Goal: Answer question/provide support

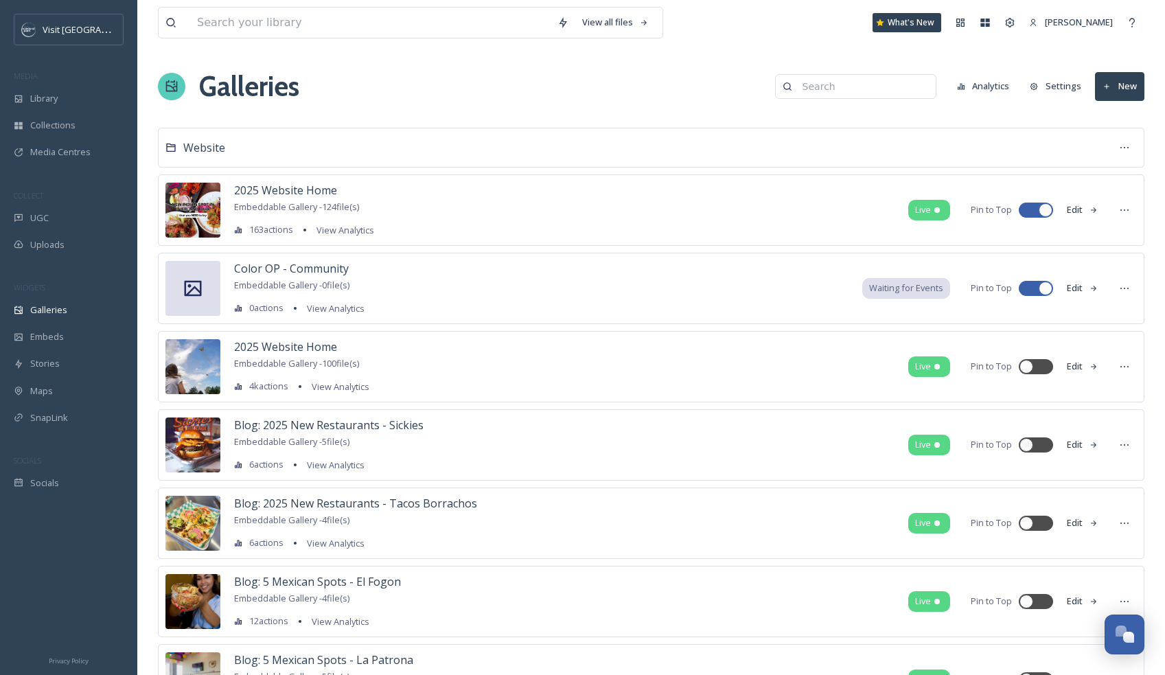
click at [64, 314] on span "Galleries" at bounding box center [48, 309] width 37 height 13
click at [519, 83] on div "Galleries Analytics Settings New" at bounding box center [651, 86] width 986 height 41
click at [1126, 635] on div "Open Chat" at bounding box center [1129, 637] width 12 height 12
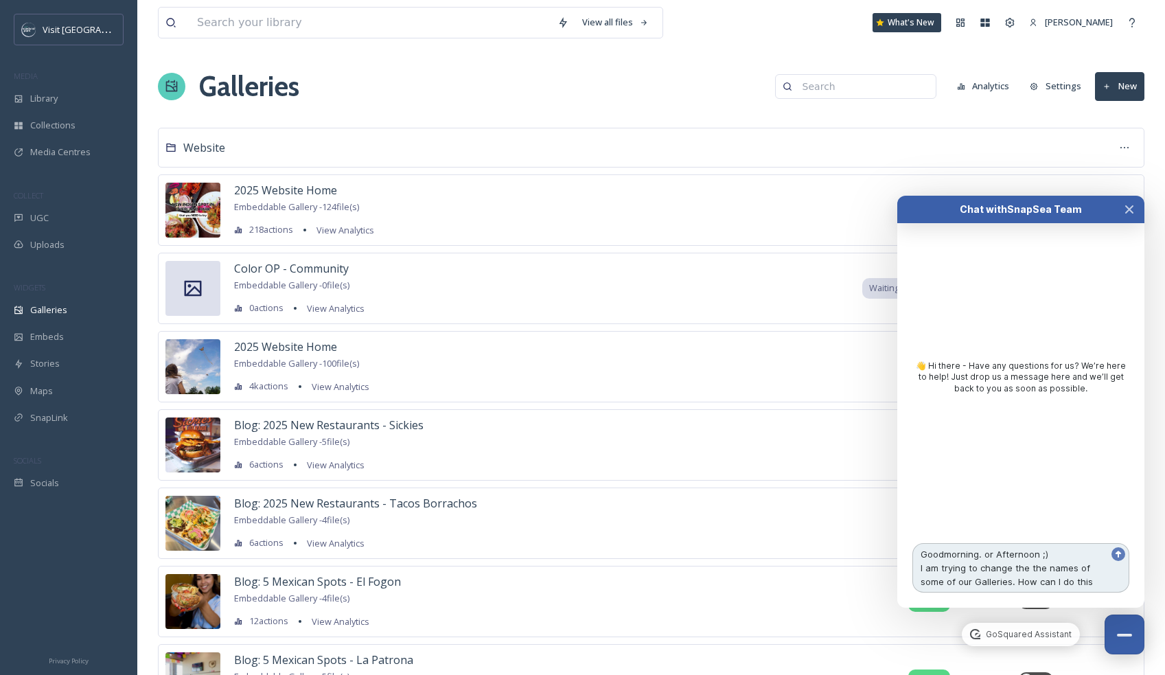
type textarea "Goodmorning. or Afternoon ;) I am trying to change the the names of some of our…"
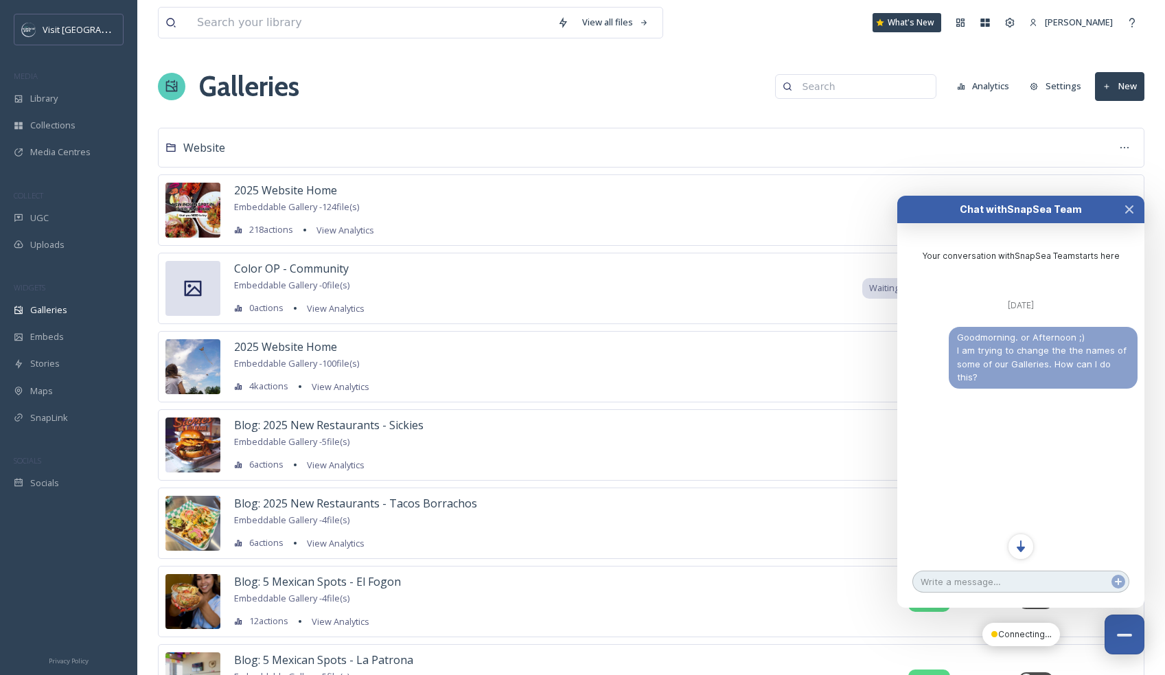
scroll to position [34, 0]
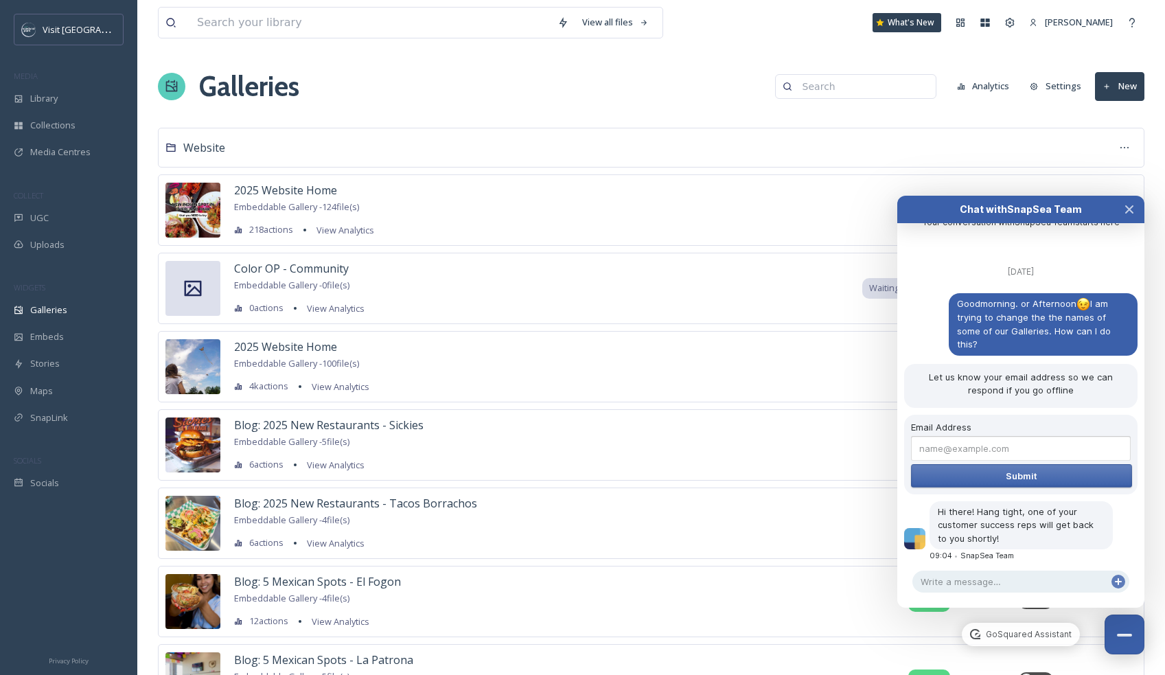
click at [968, 439] on input "Email Address" at bounding box center [1021, 448] width 220 height 25
type input "[EMAIL_ADDRESS][DOMAIN_NAME]"
click at [1009, 470] on span "Submit" at bounding box center [1021, 475] width 32 height 11
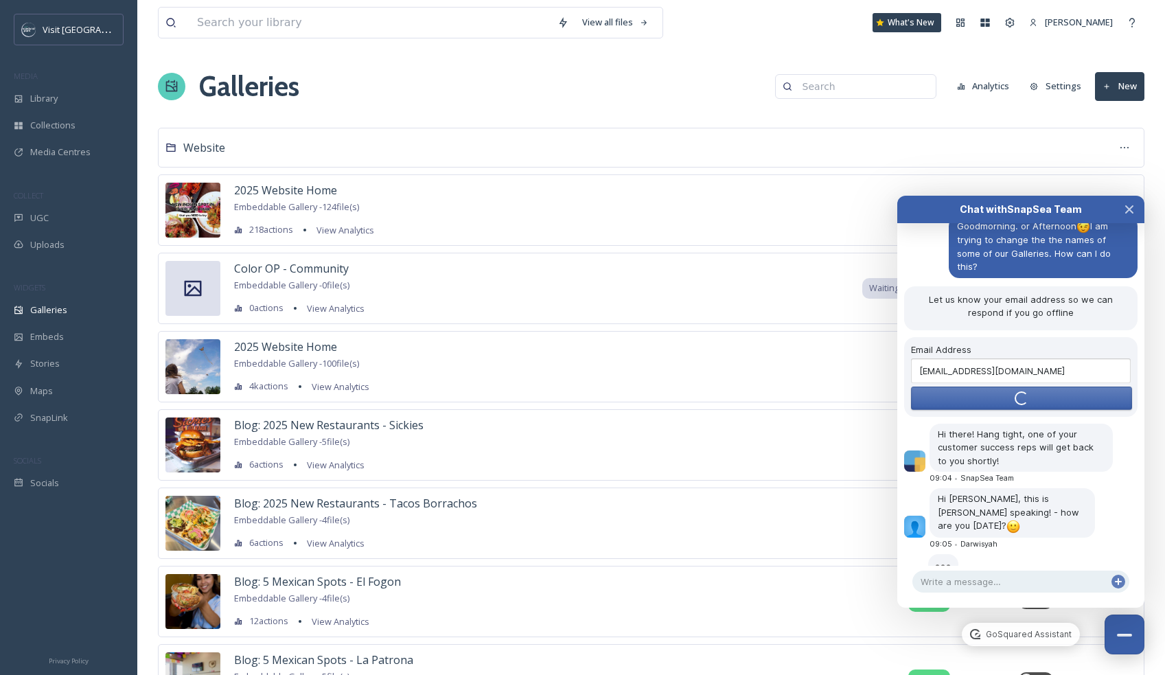
scroll to position [86, 0]
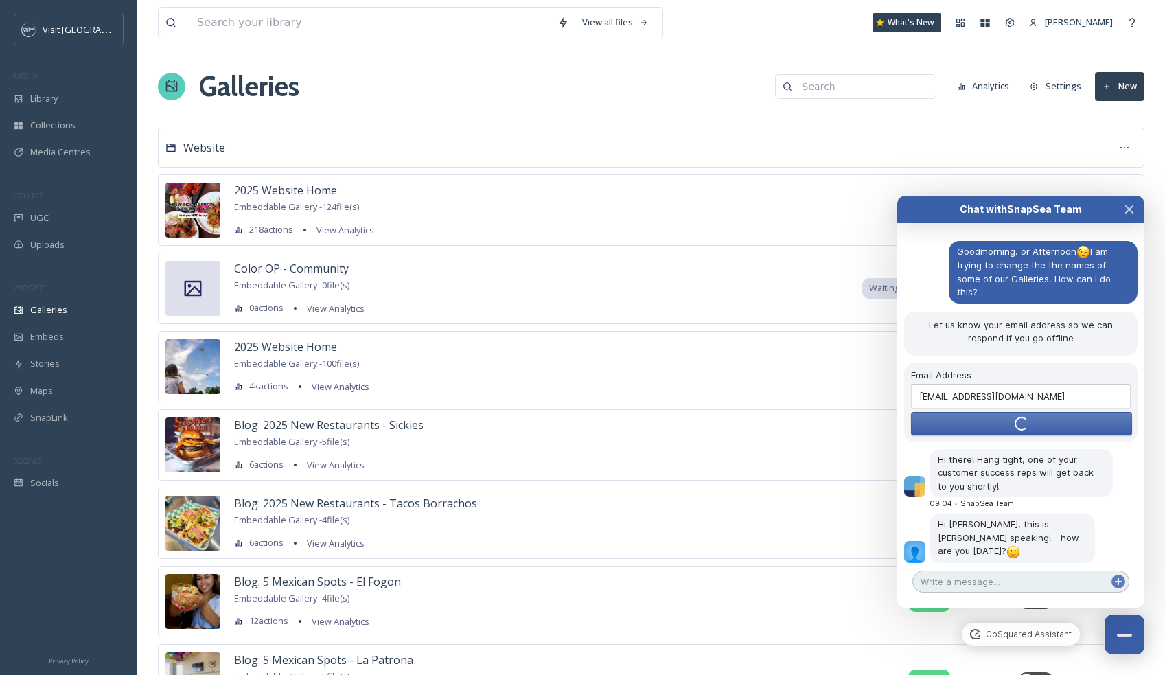
click at [968, 583] on textarea at bounding box center [1020, 581] width 217 height 22
type textarea "I"
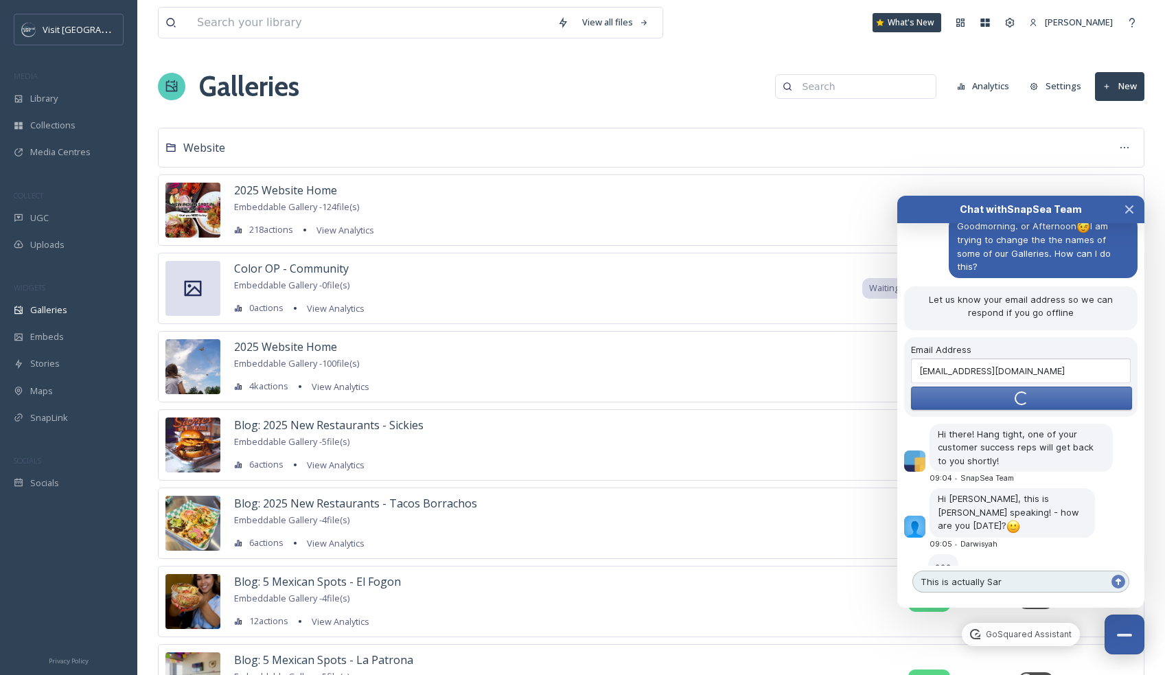
scroll to position [135, 0]
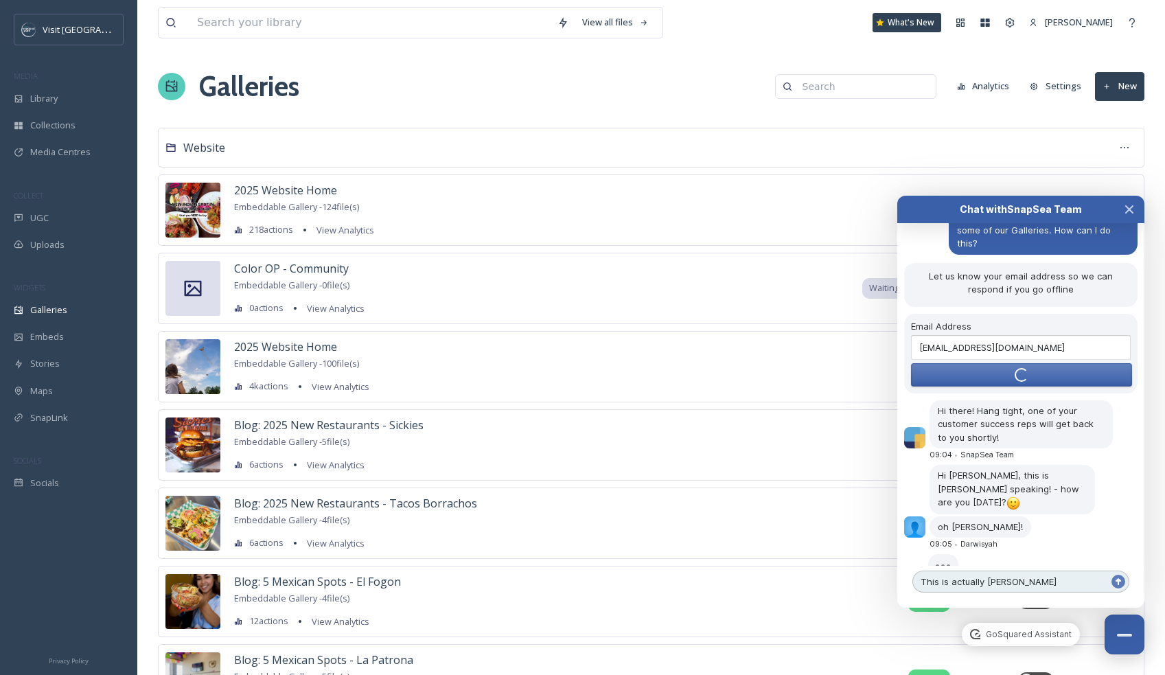
type textarea "This is actually [PERSON_NAME]"
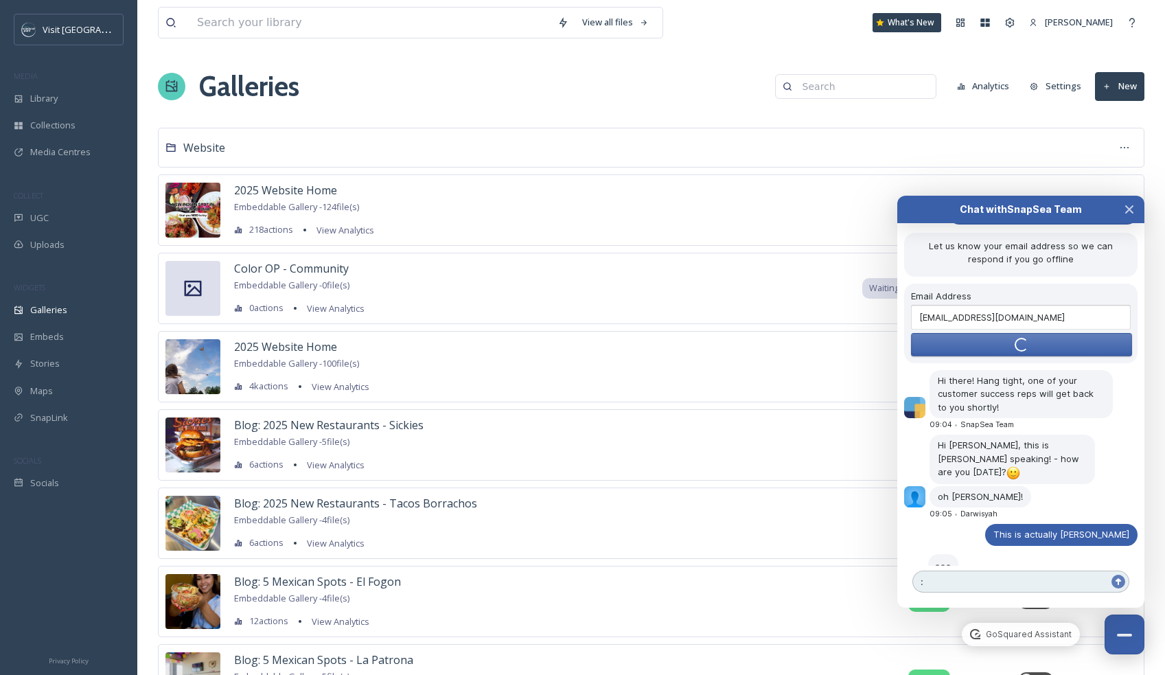
type textarea ":)"
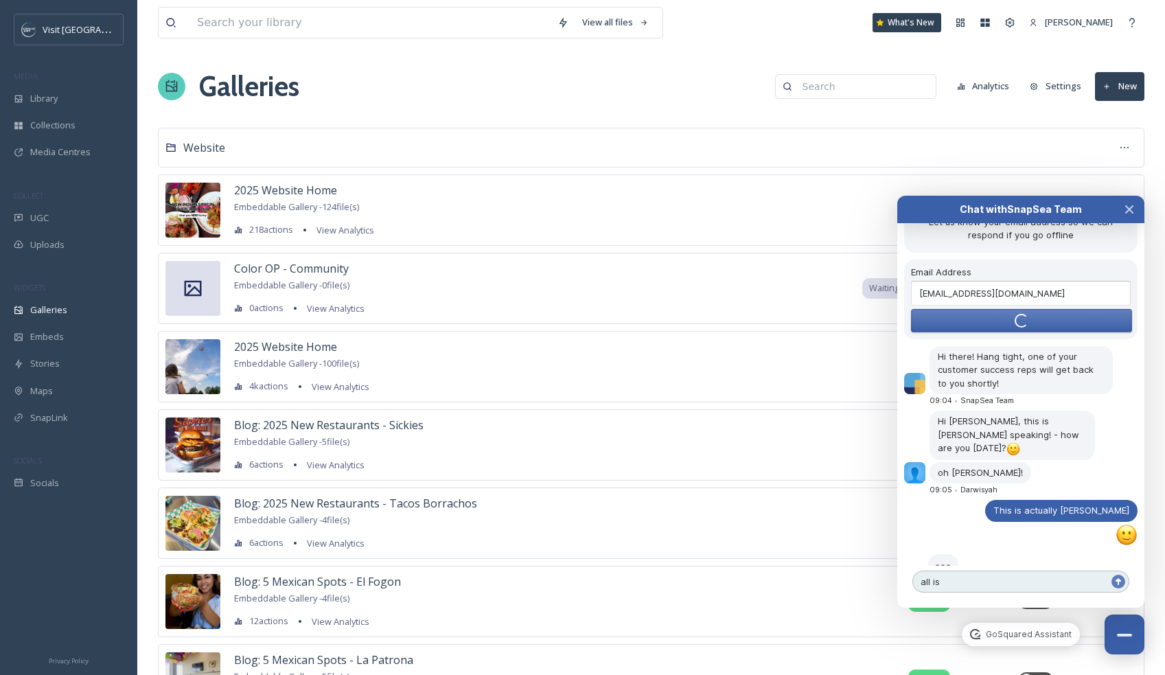
scroll to position [228, 0]
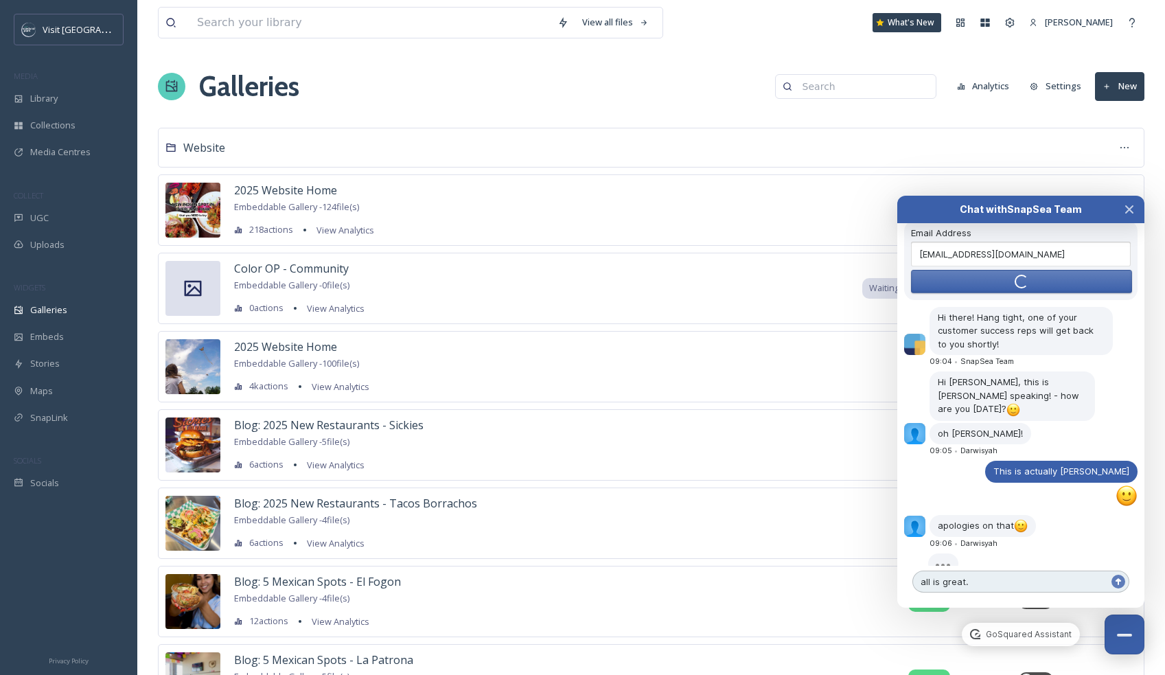
type textarea "all is great."
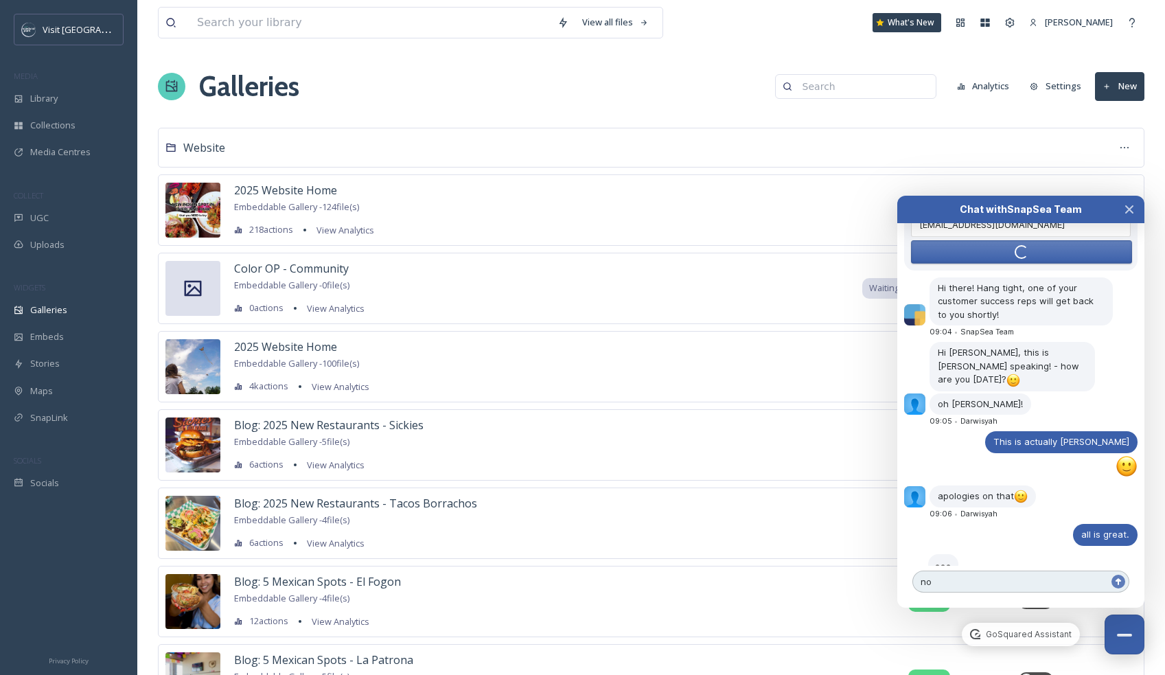
scroll to position [232, 0]
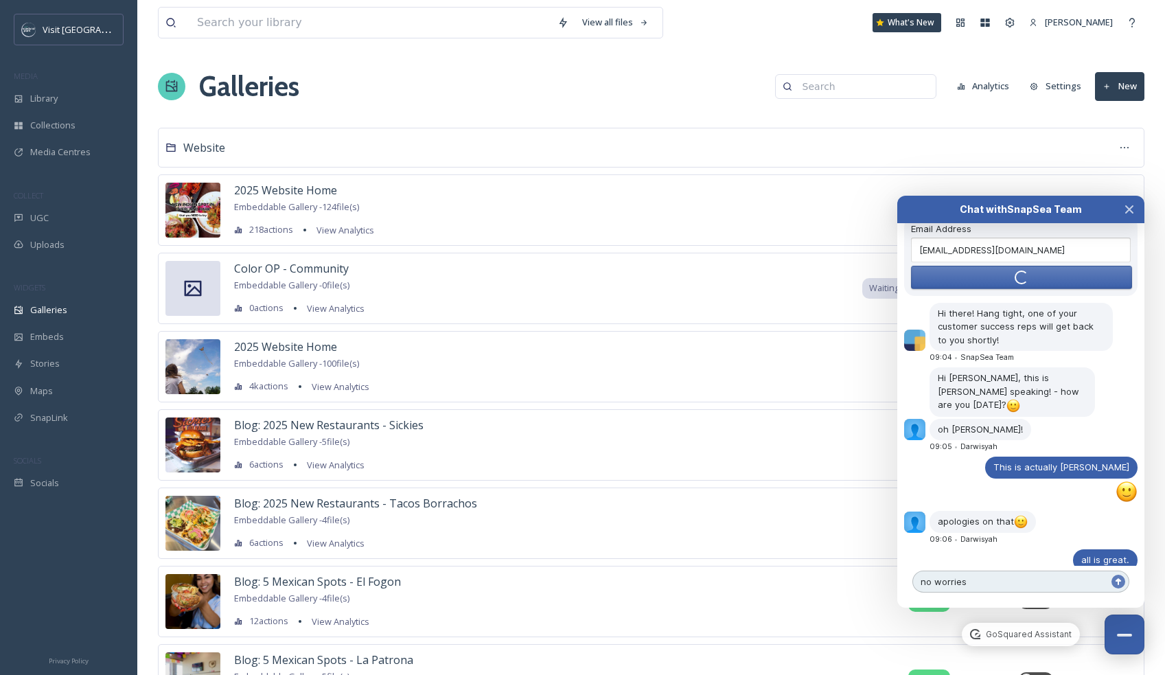
type textarea "no worries."
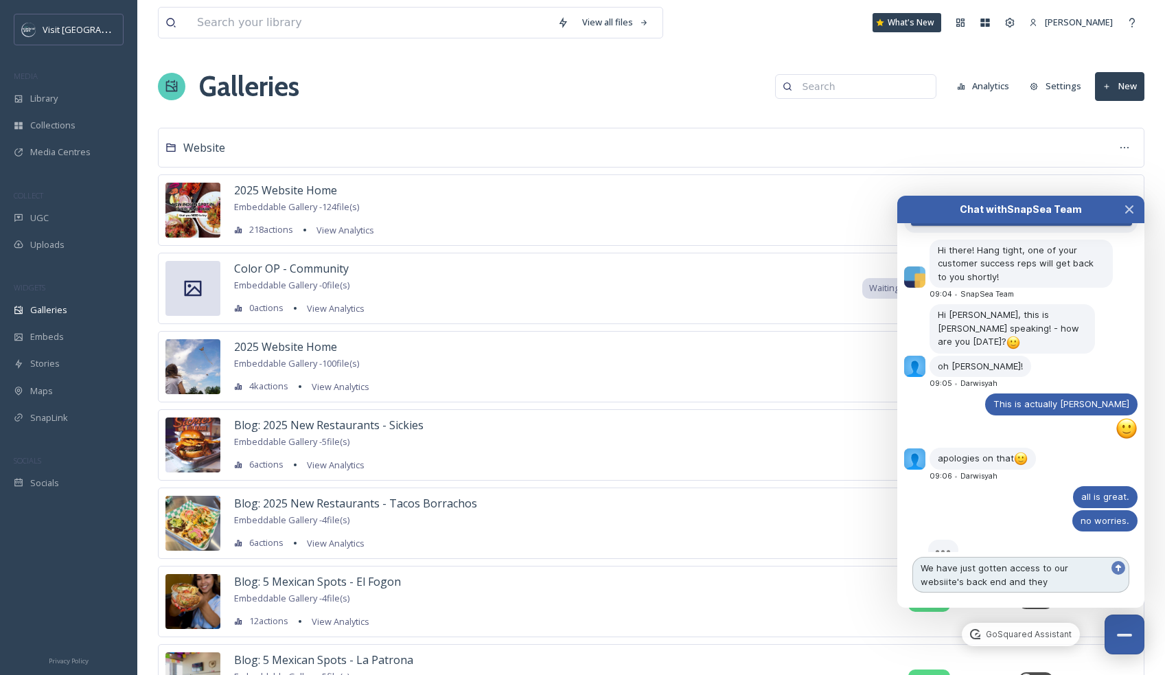
scroll to position [270, 0]
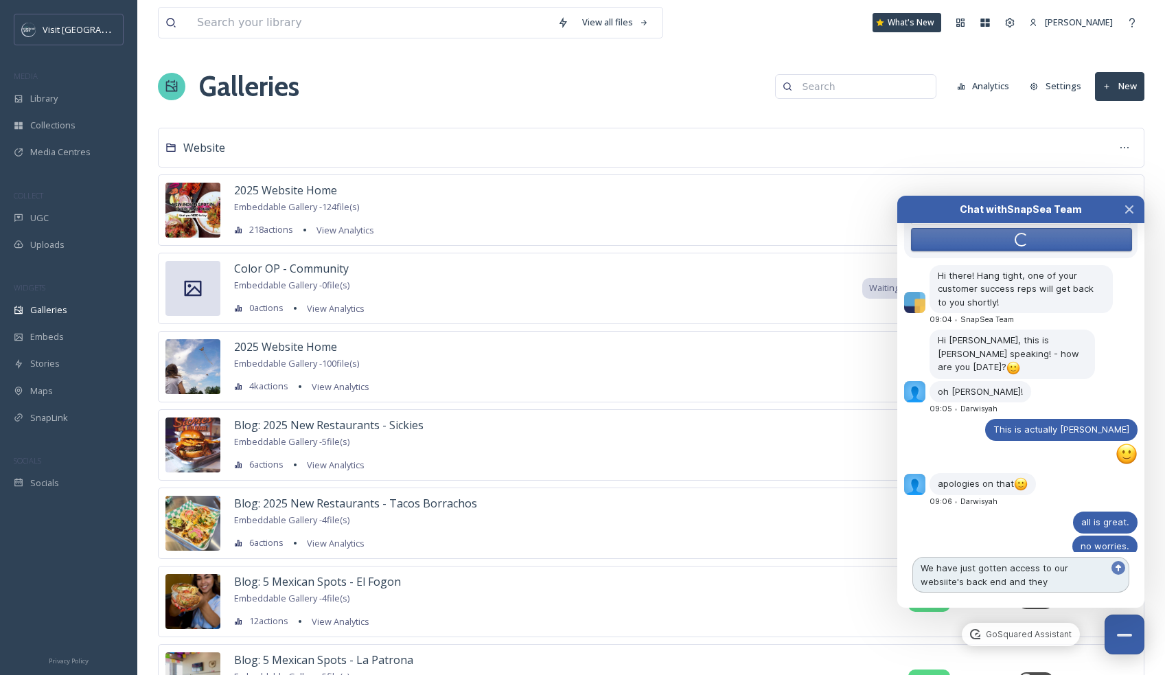
drag, startPoint x: 1049, startPoint y: 583, endPoint x: 921, endPoint y: 561, distance: 130.3
click at [921, 561] on textarea "We have just gotten access to our websiite's back end and they" at bounding box center [1020, 575] width 217 height 36
click at [999, 581] on textarea "We have just gotten access to our websiite's back end and they" at bounding box center [1020, 575] width 217 height 36
click at [1049, 582] on textarea "We have just gotten access to our websiite's back end and they" at bounding box center [1020, 575] width 217 height 36
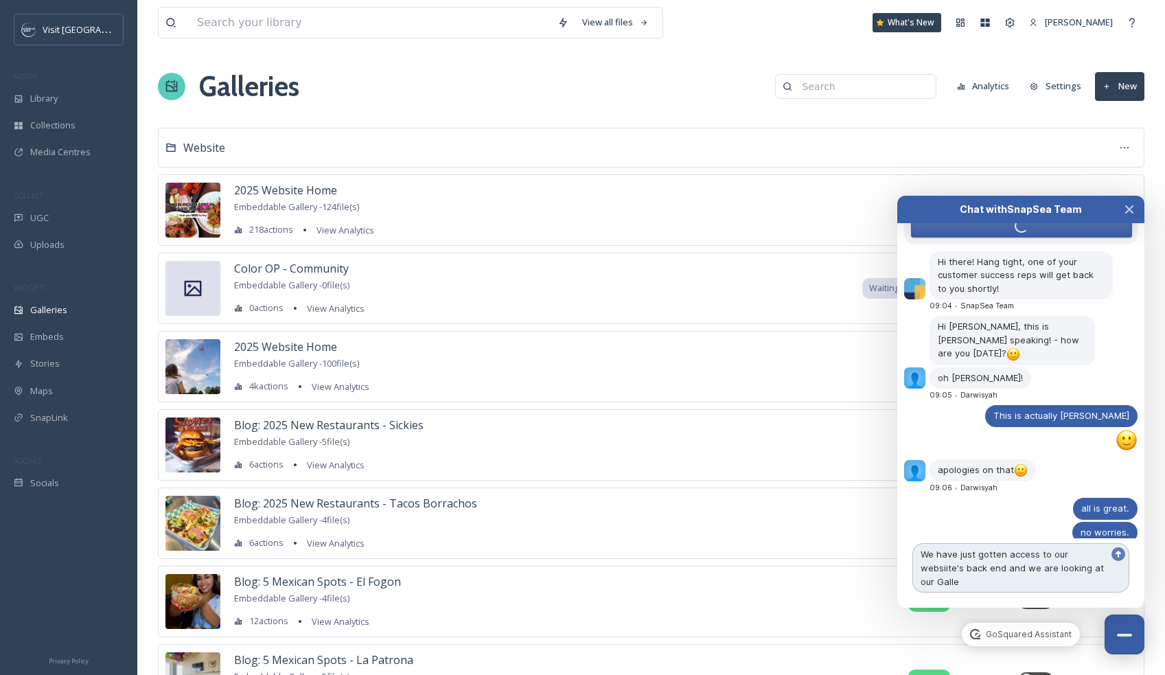
scroll to position [309, 0]
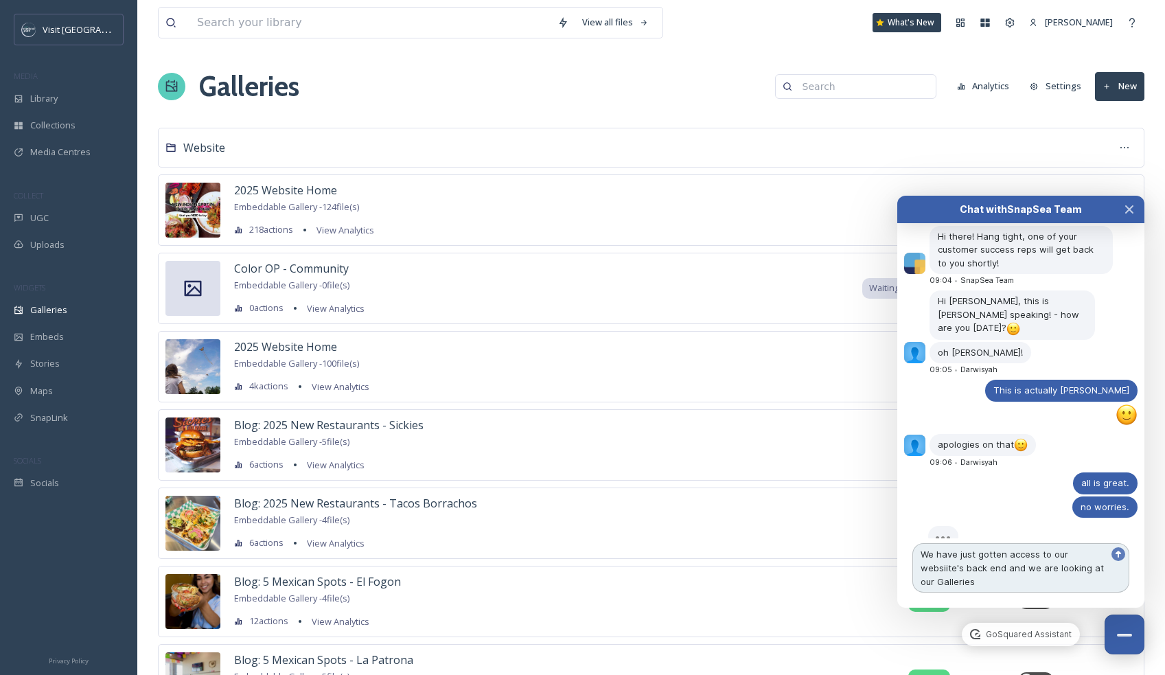
type textarea "We have just gotten access to our websiite's back end and we are looking at our…"
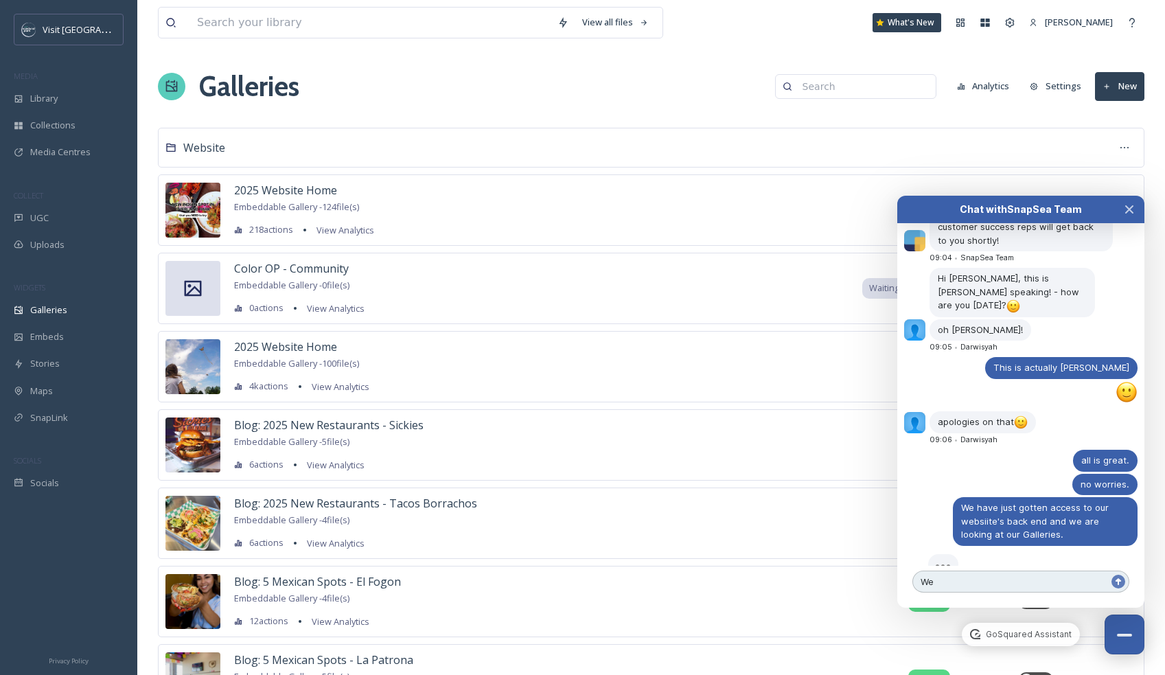
scroll to position [437, 0]
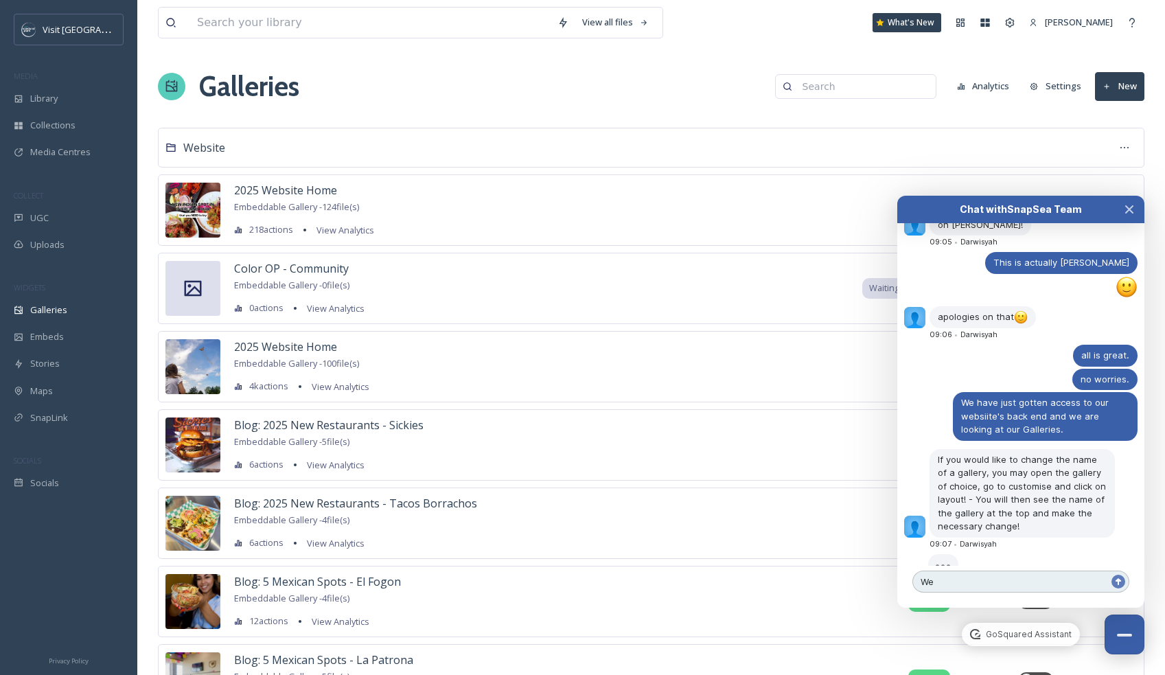
type textarea "W"
click at [277, 269] on span "Color OP - Community" at bounding box center [291, 268] width 115 height 15
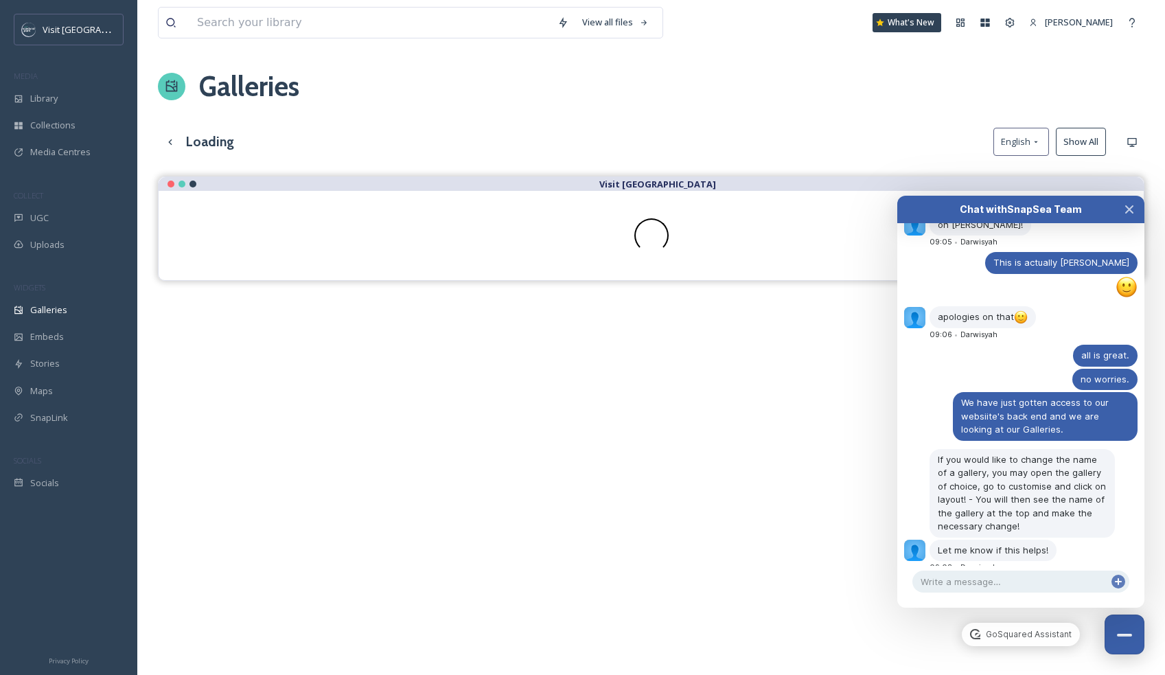
scroll to position [461, 0]
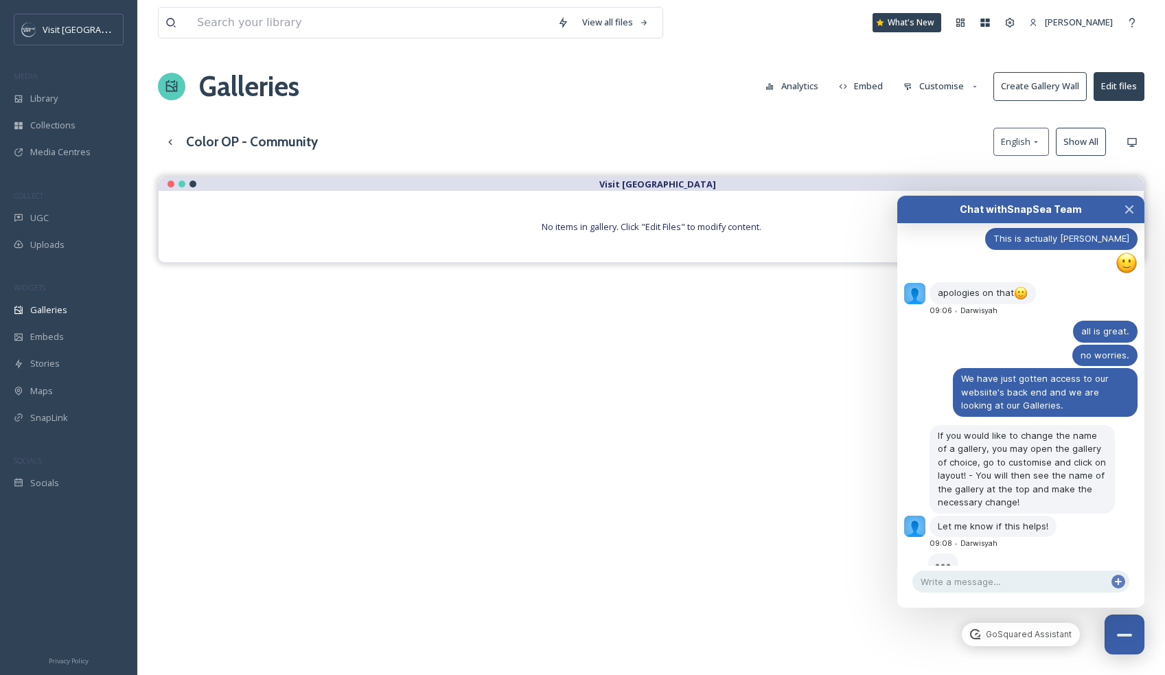
click at [945, 87] on button "Customise" at bounding box center [941, 86] width 90 height 27
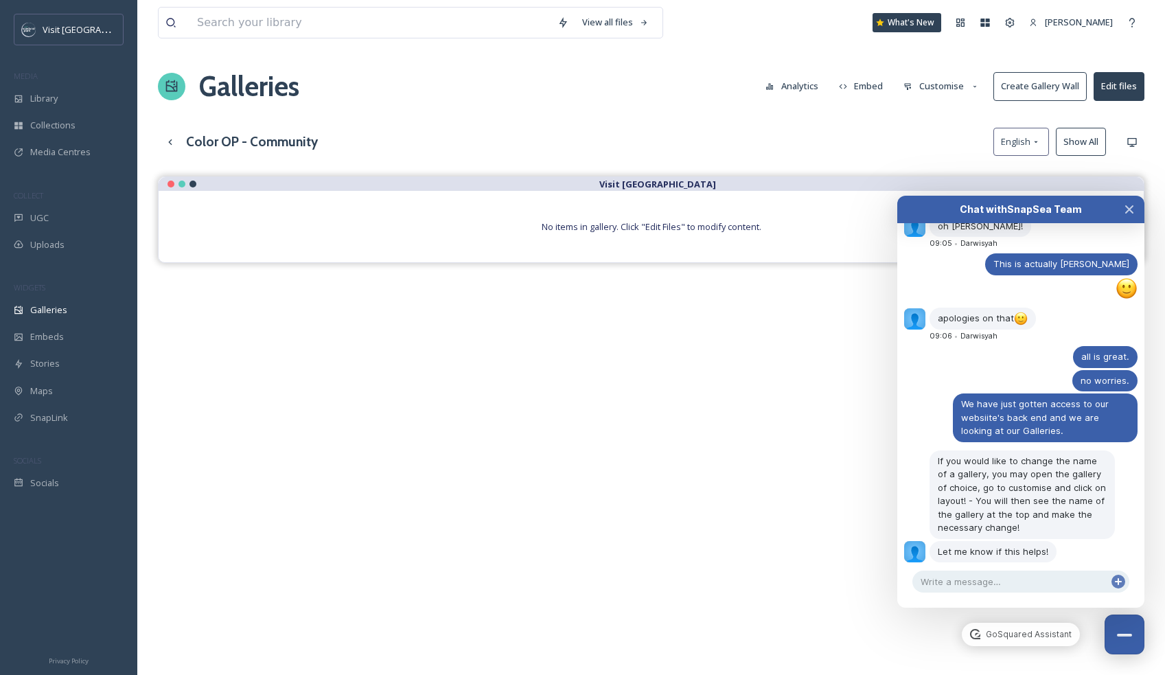
click at [856, 130] on div "Color OP - Community English Show All" at bounding box center [651, 142] width 986 height 28
click at [943, 88] on button "Customise" at bounding box center [941, 86] width 90 height 27
click at [937, 114] on div "Layout" at bounding box center [944, 117] width 95 height 27
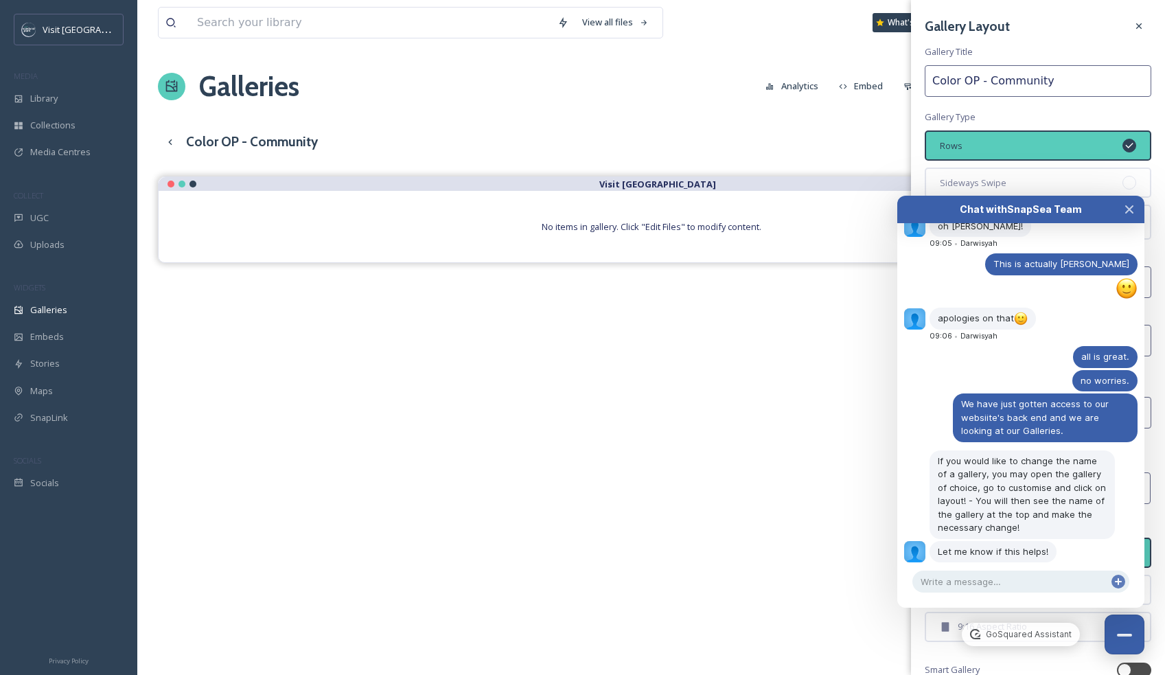
click at [970, 89] on input "Color OP - Community" at bounding box center [1037, 81] width 226 height 32
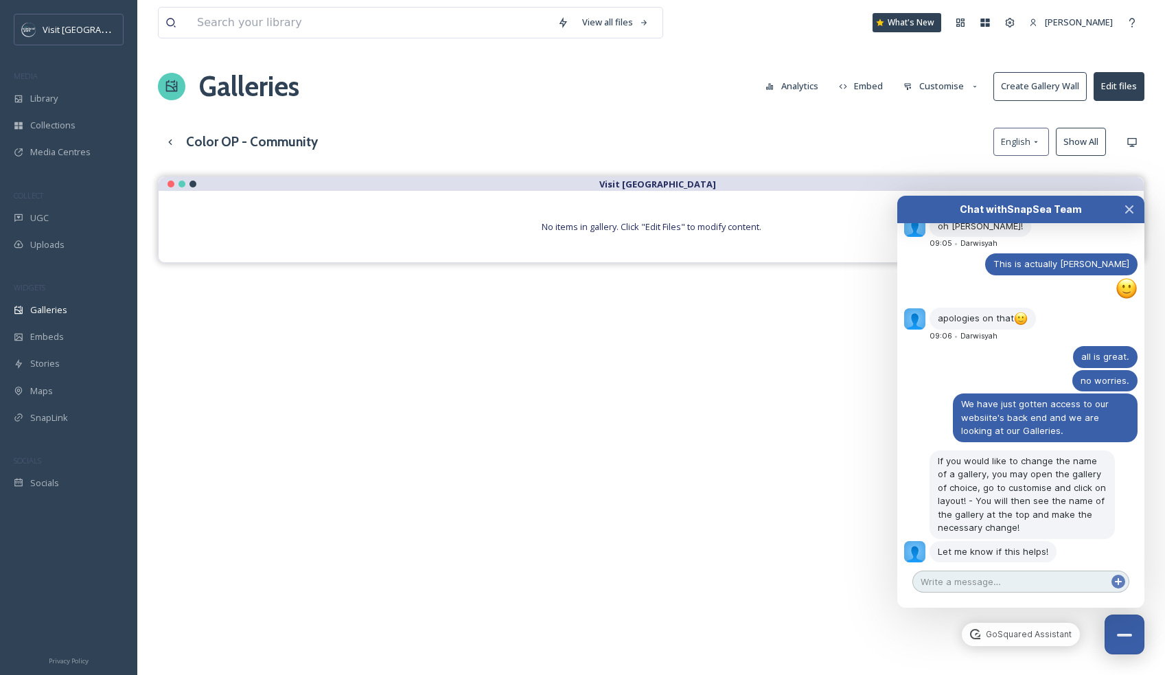
click at [991, 576] on textarea at bounding box center [1020, 581] width 217 height 22
type textarea "awesome! thank you!!"
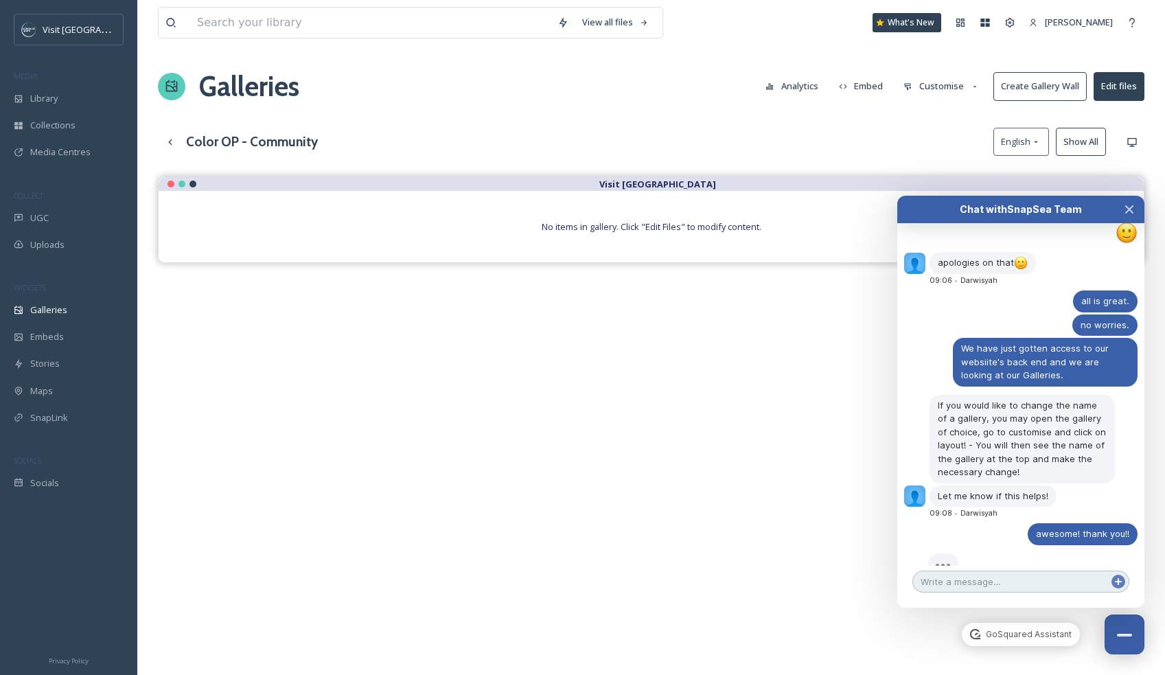
scroll to position [465, 0]
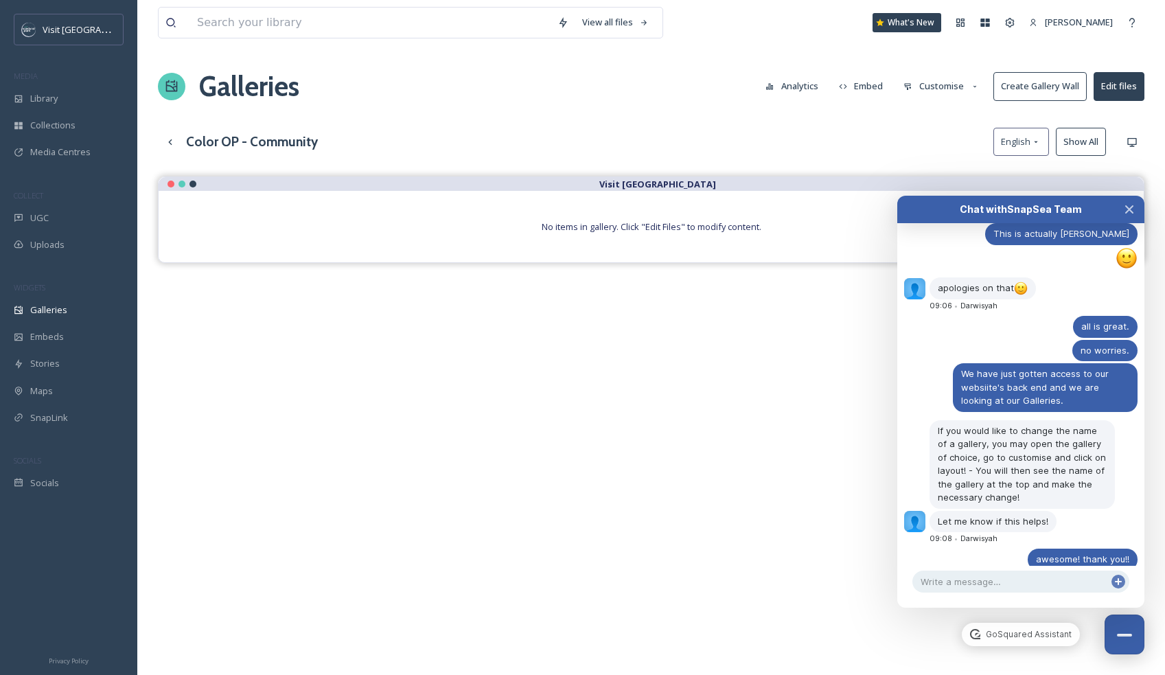
click at [859, 136] on div "Color OP - Community English Show All" at bounding box center [651, 142] width 986 height 28
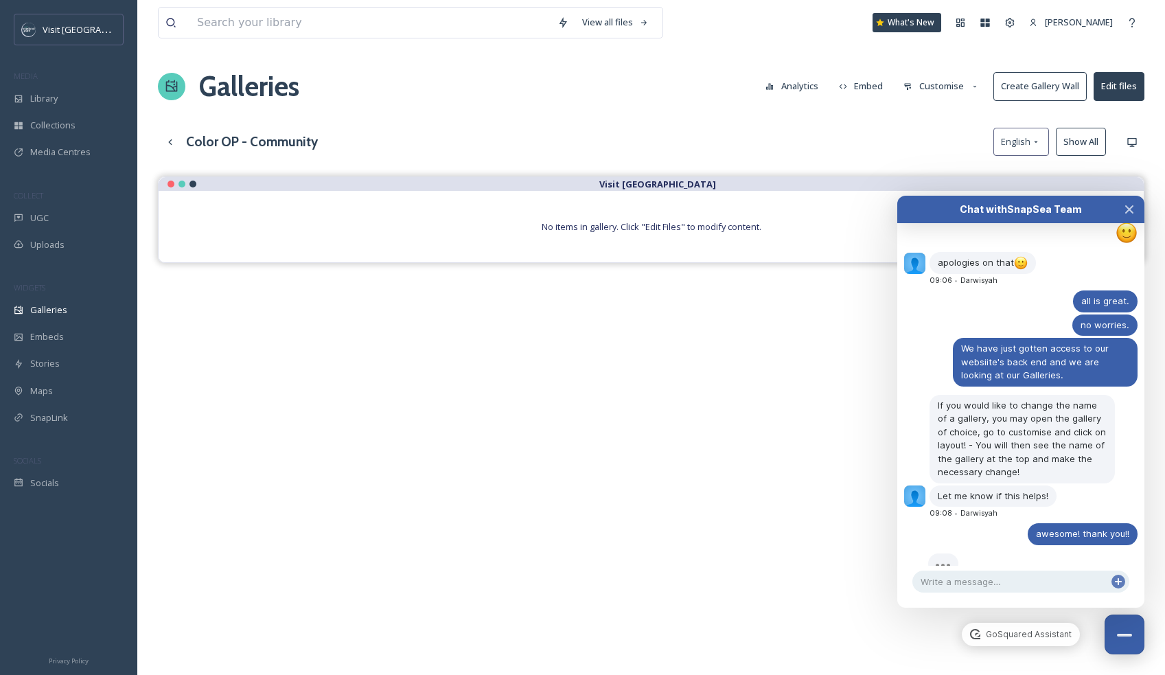
click at [940, 83] on button "Customise" at bounding box center [941, 86] width 90 height 27
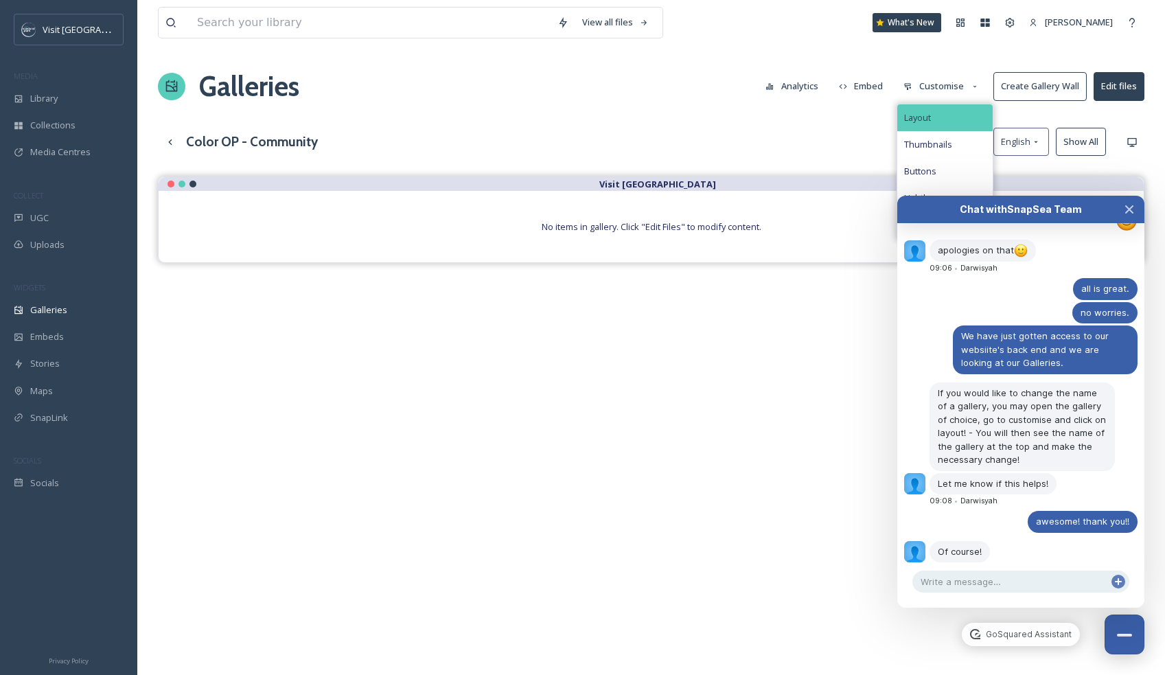
click at [927, 115] on span "Layout" at bounding box center [917, 117] width 27 height 13
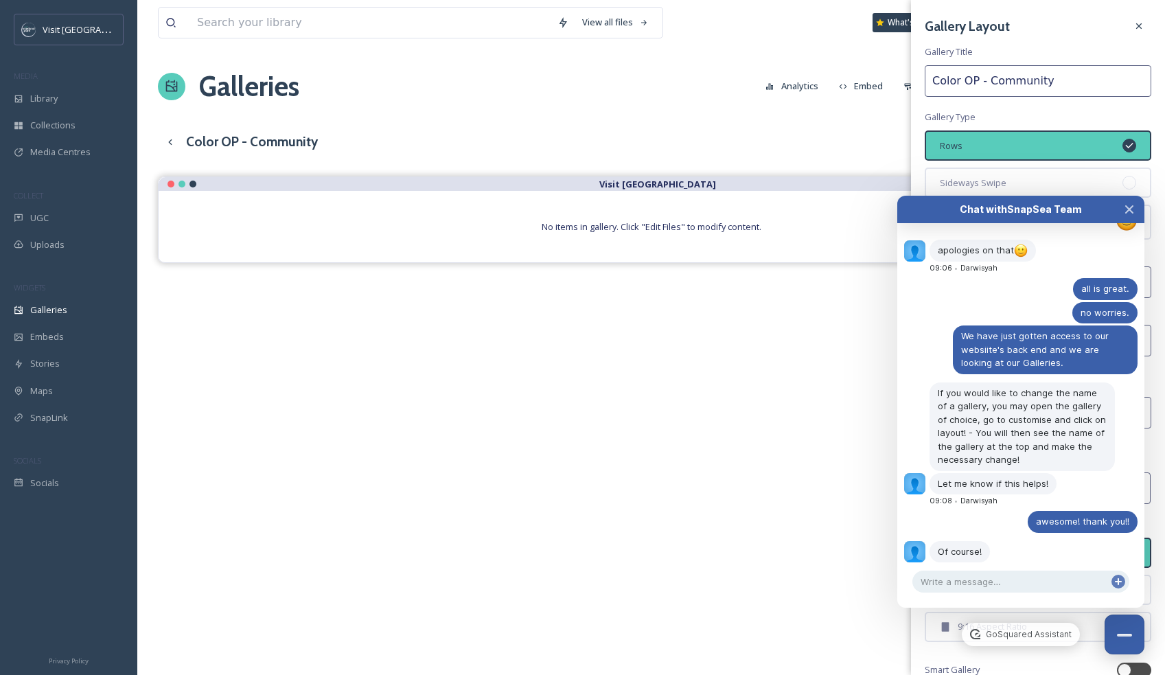
click at [1024, 80] on input "Color OP - Community" at bounding box center [1037, 81] width 226 height 32
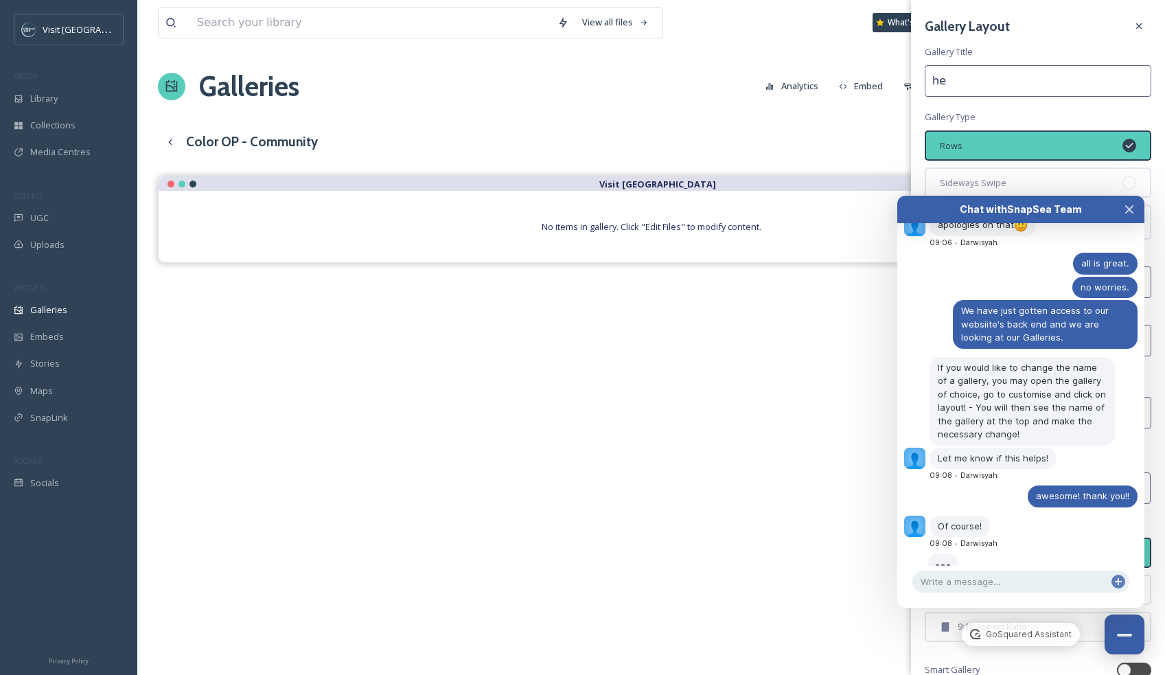
type input "h"
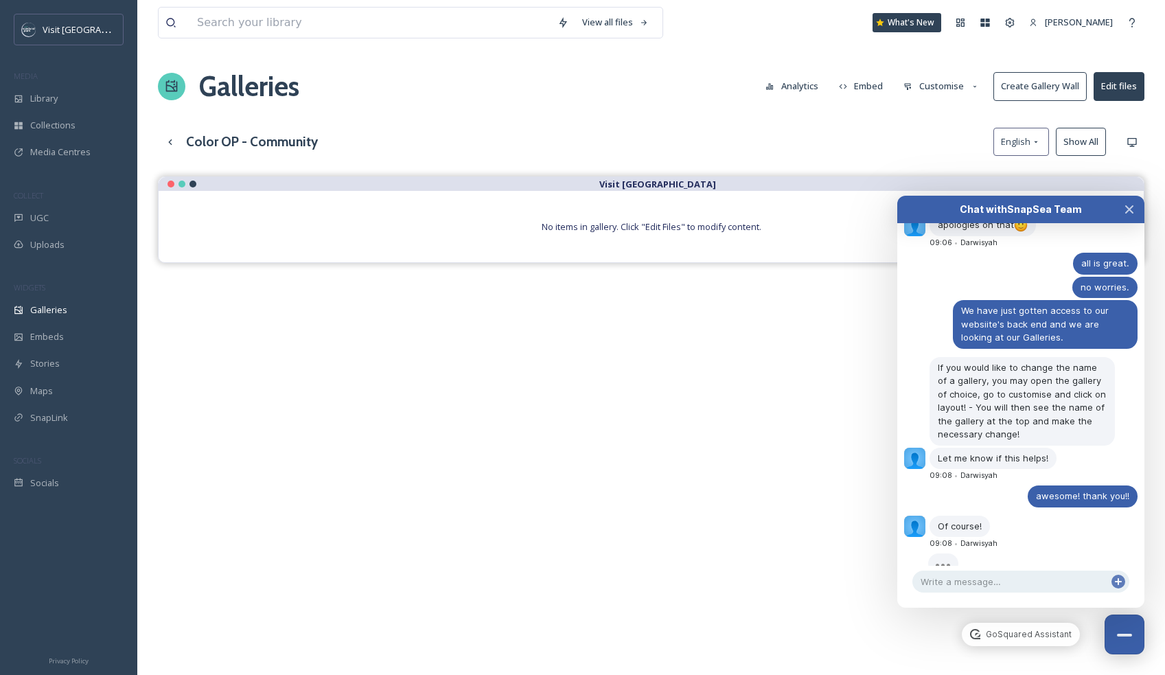
click at [730, 106] on div "Galleries Analytics Embed Customise Create Gallery Wall Edit files" at bounding box center [651, 86] width 986 height 41
click at [342, 135] on div "Color OP - Community English Show All" at bounding box center [651, 142] width 986 height 28
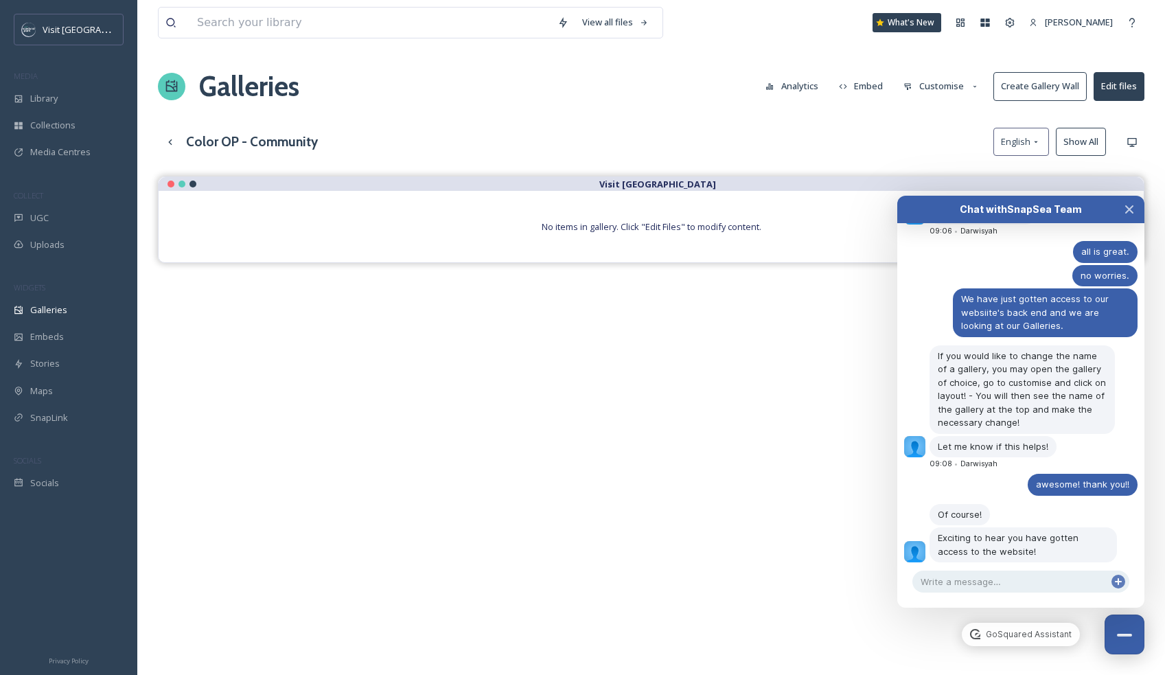
scroll to position [566, 0]
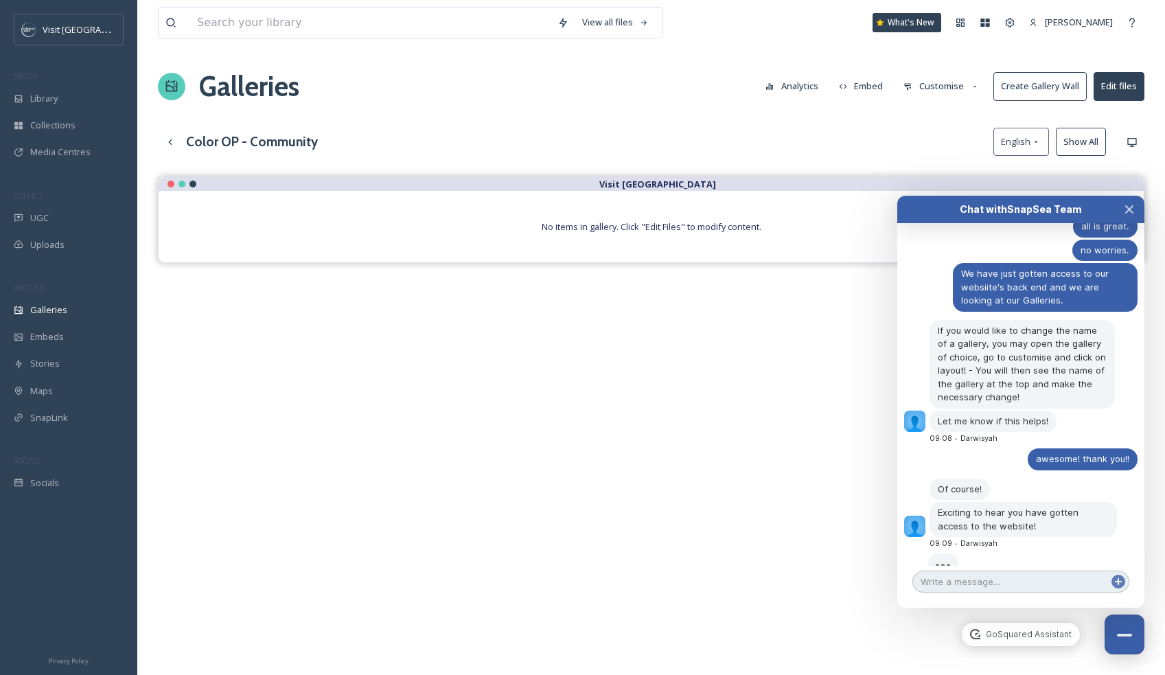
click at [946, 573] on textarea at bounding box center [1020, 581] width 217 height 22
type textarea "this was very helpful."
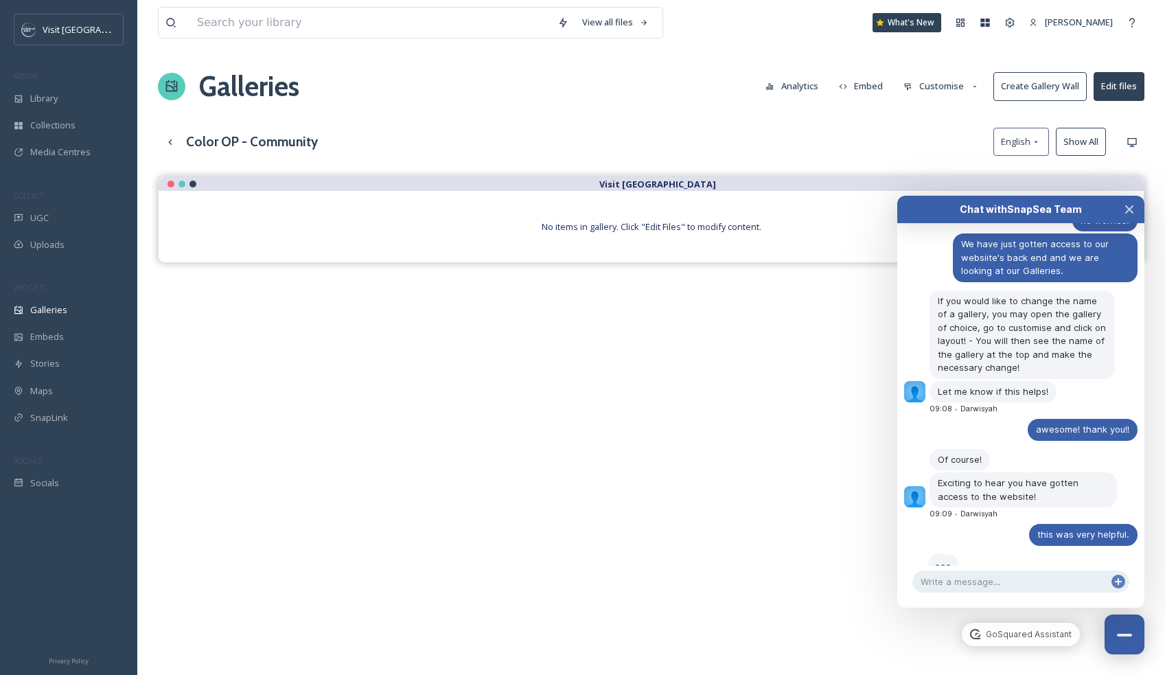
click at [905, 108] on div "View all files What's New [PERSON_NAME] Galleries Analytics Embed Customise Cre…" at bounding box center [650, 436] width 1027 height 872
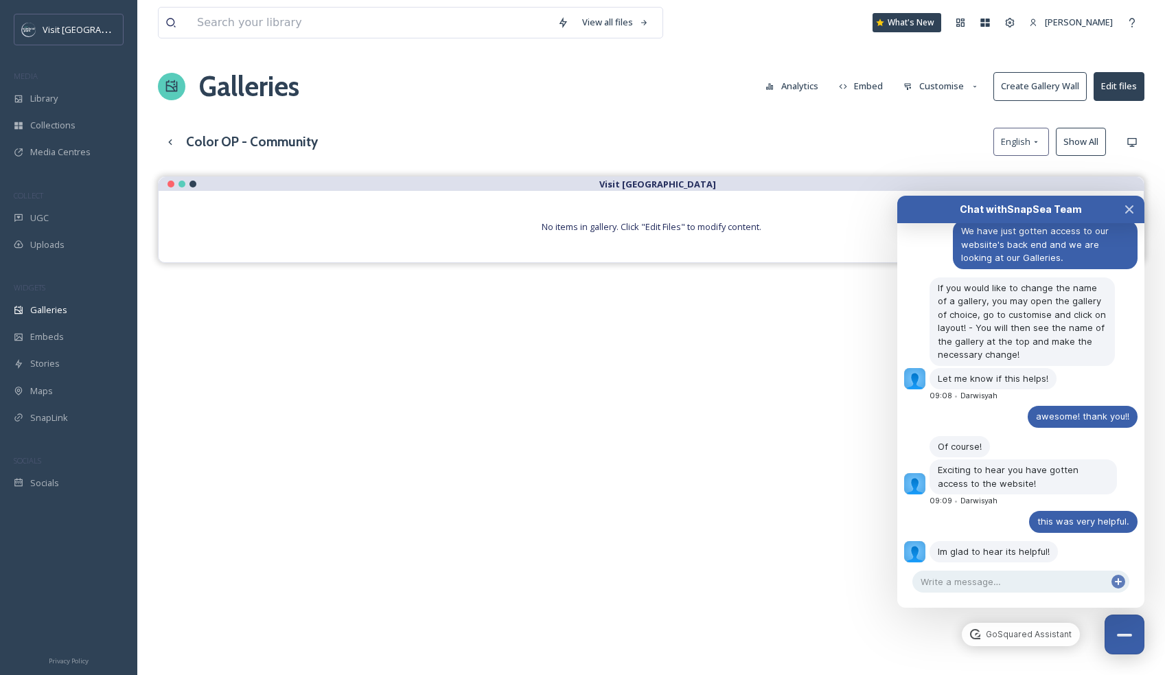
scroll to position [633, 0]
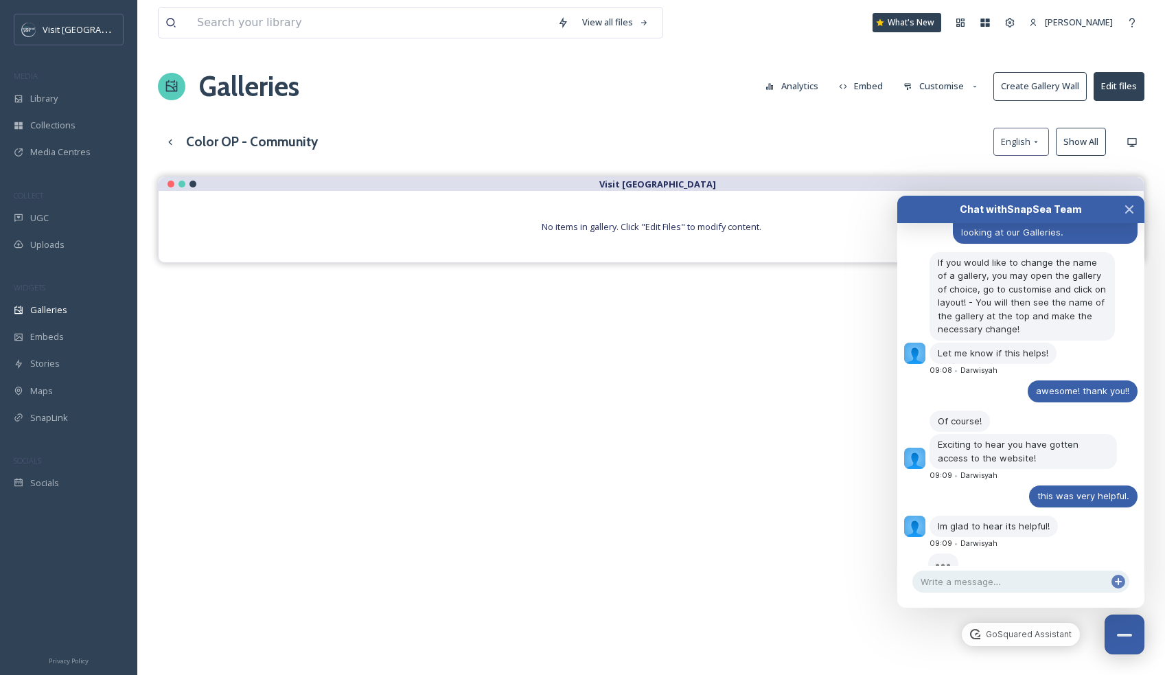
click at [957, 90] on button "Customise" at bounding box center [941, 86] width 90 height 27
click at [794, 113] on div "View all files What's New [PERSON_NAME] Galleries Analytics Embed Customise Lay…" at bounding box center [650, 436] width 1027 height 872
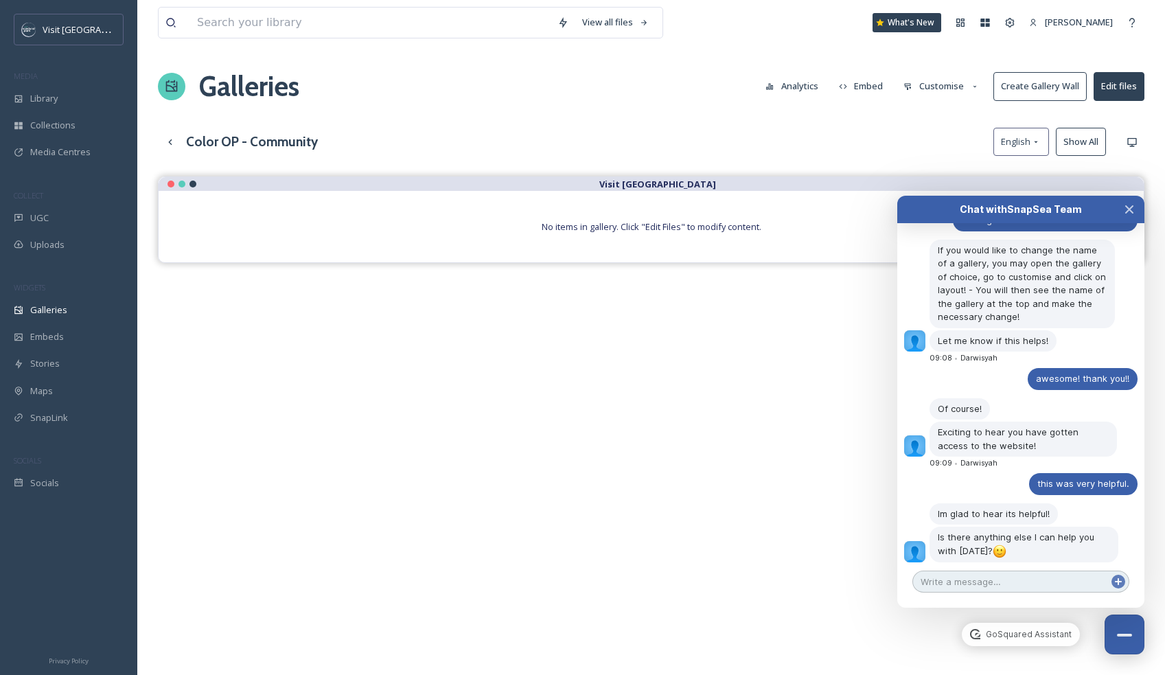
click at [1007, 579] on textarea at bounding box center [1020, 581] width 217 height 22
type textarea "n"
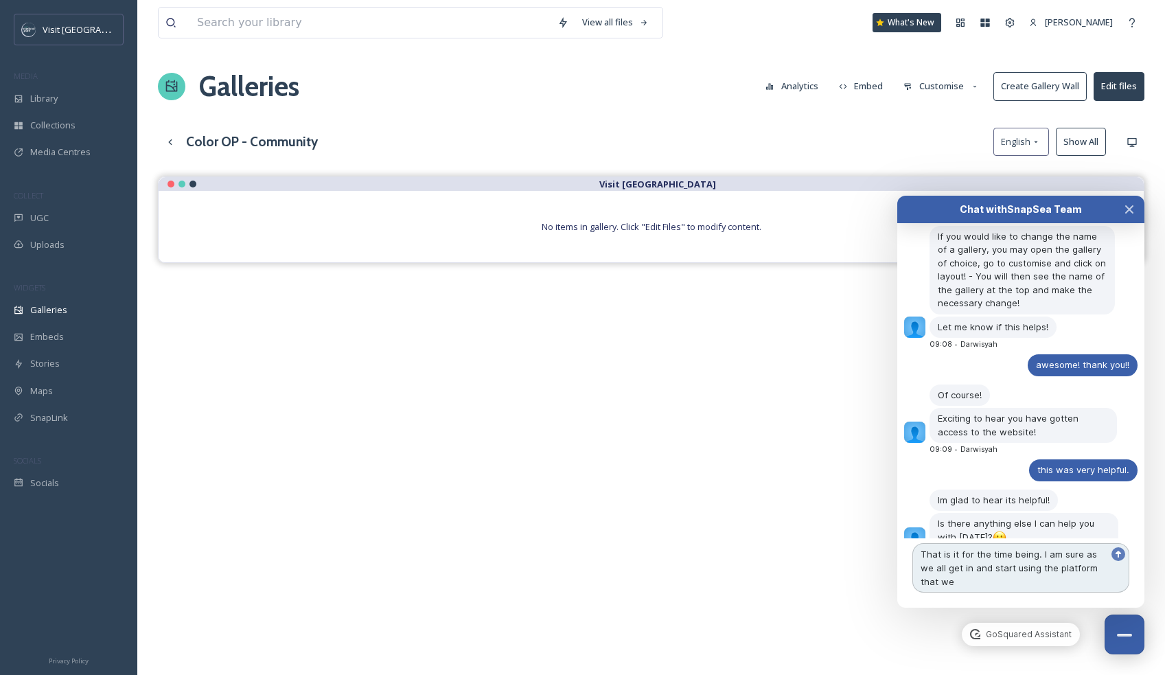
scroll to position [673, 0]
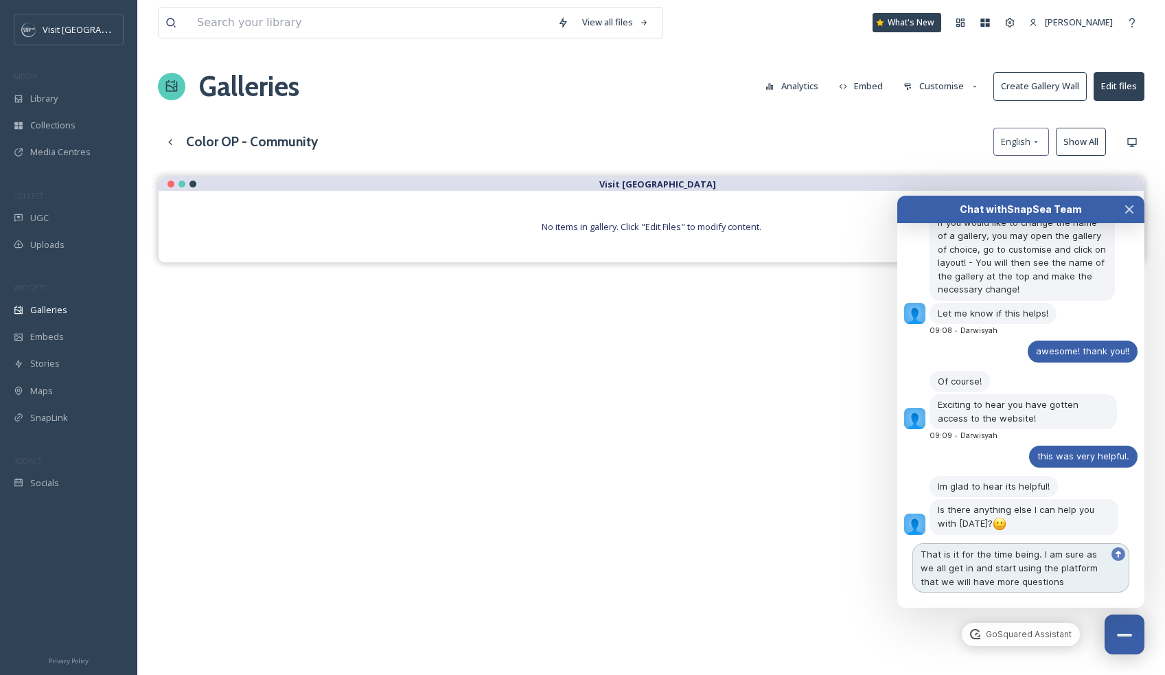
type textarea "That is it for the time being. I am sure as we all get in and start using the p…"
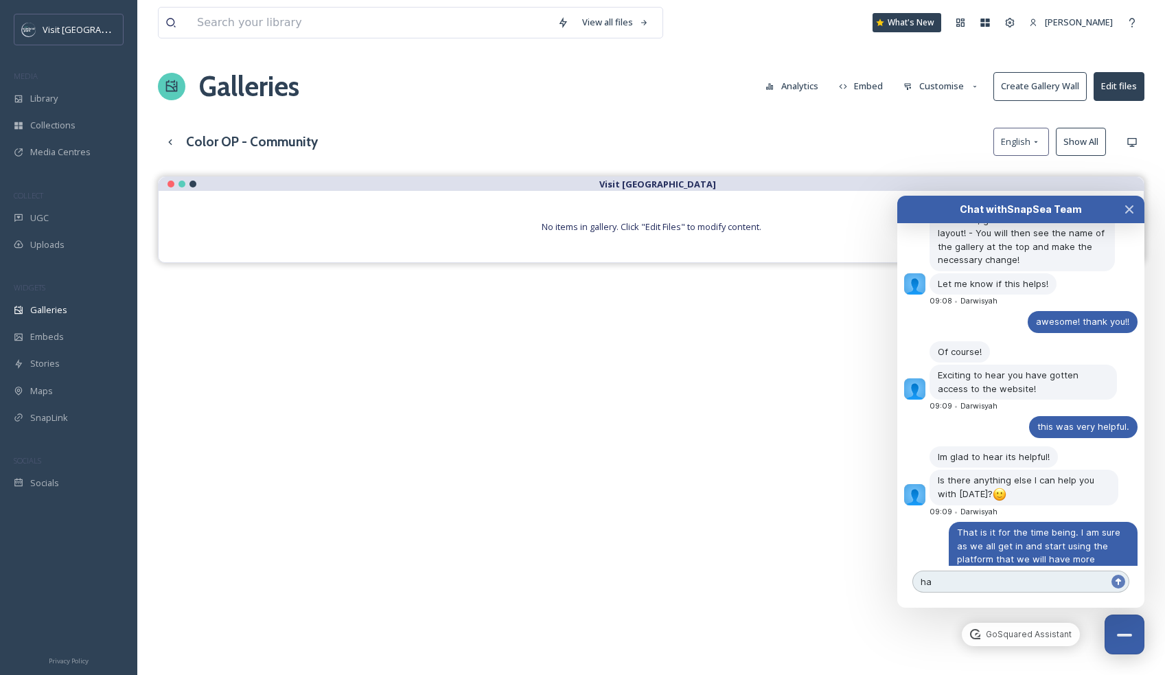
type textarea "h"
type textarea "Have a wonderful day"
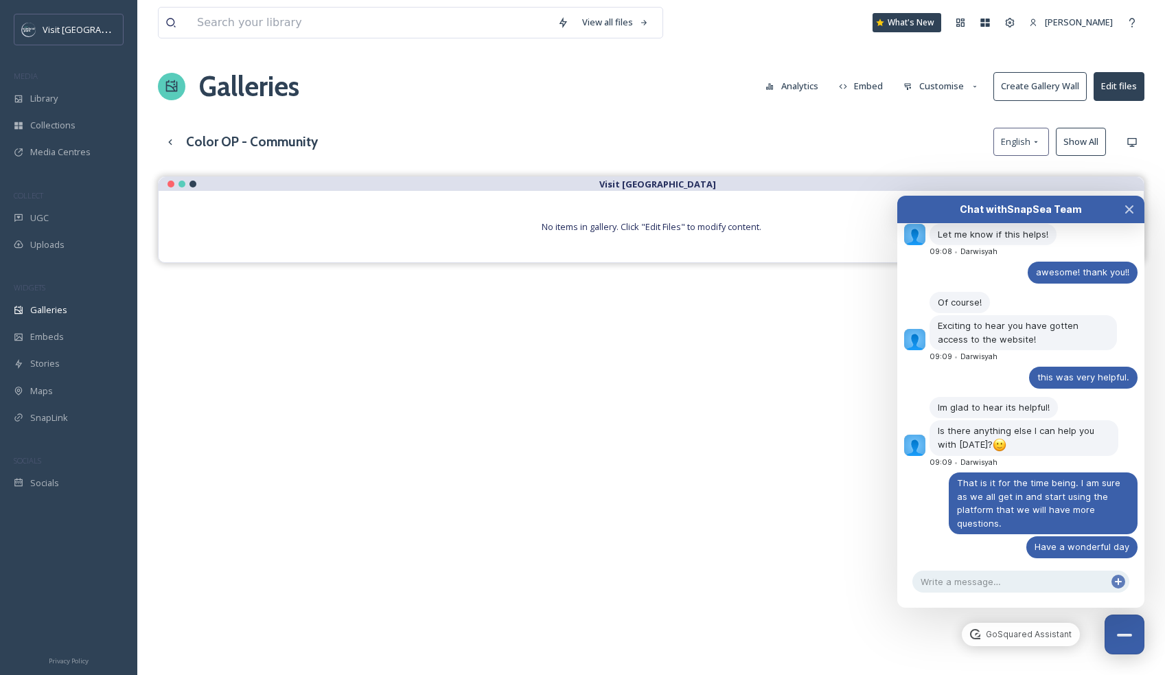
scroll to position [793, 0]
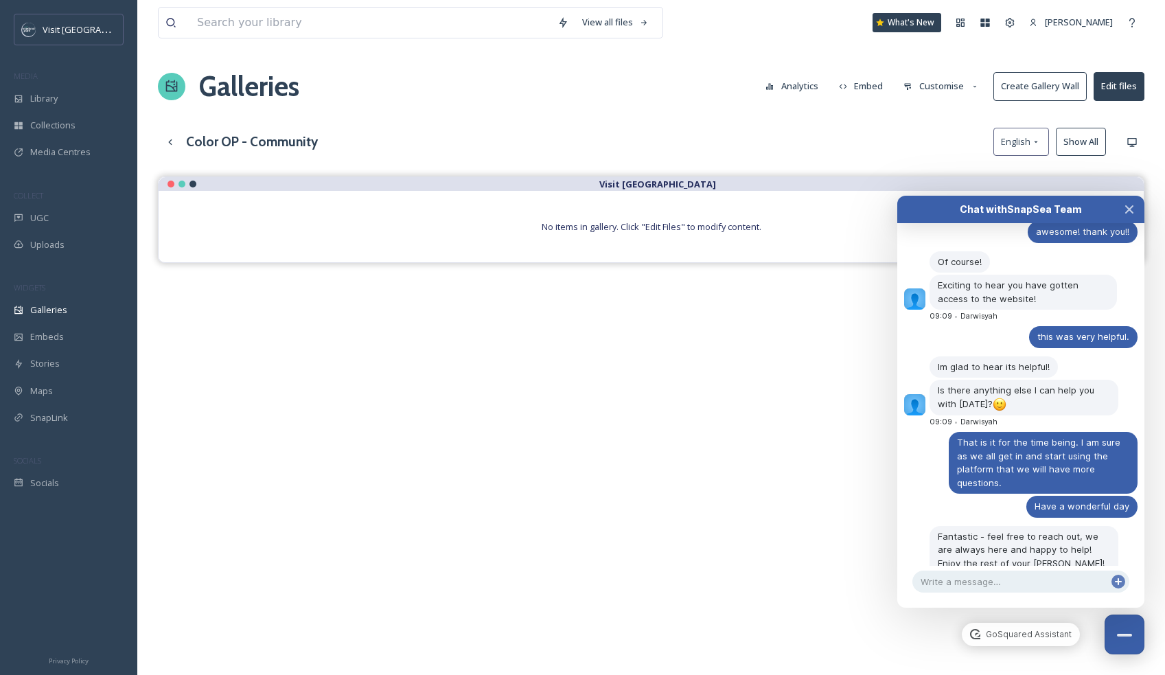
click at [417, 124] on div "View all files What's New [PERSON_NAME] Galleries Analytics Embed Customise Cre…" at bounding box center [650, 436] width 1027 height 872
click at [1127, 211] on icon "Close Chat" at bounding box center [1129, 209] width 7 height 7
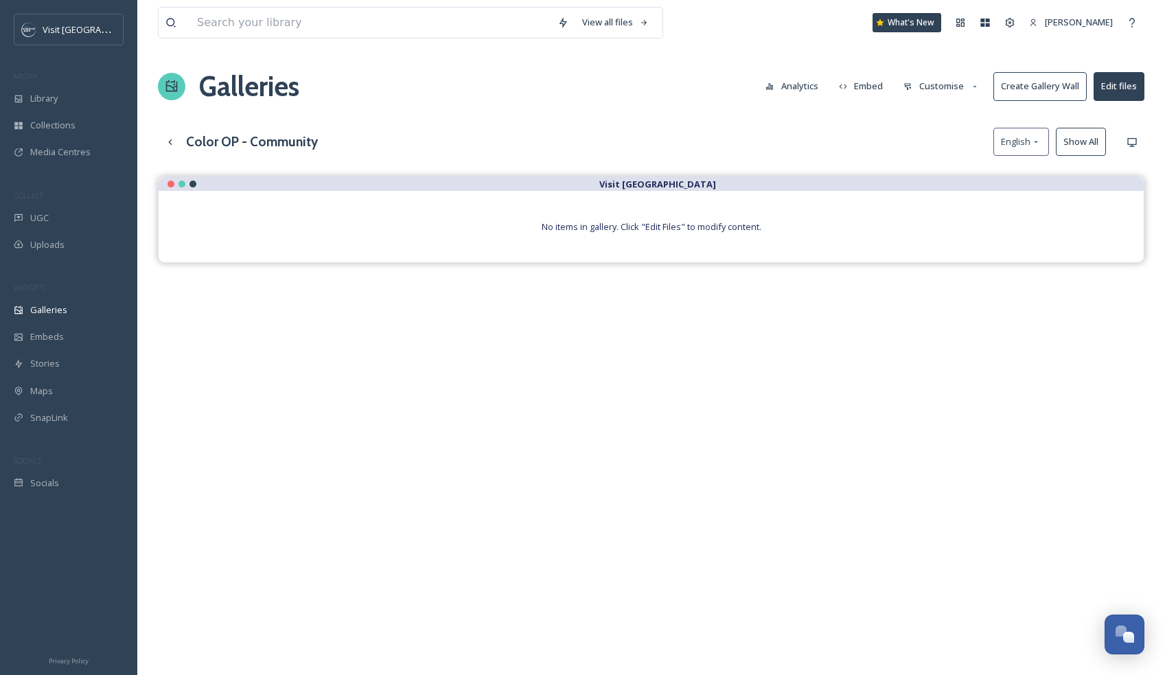
click at [590, 305] on div "Visit [GEOGRAPHIC_DATA] No items in gallery. Click "Edit Files" to modify conte…" at bounding box center [651, 513] width 986 height 675
